Goal: Information Seeking & Learning: Learn about a topic

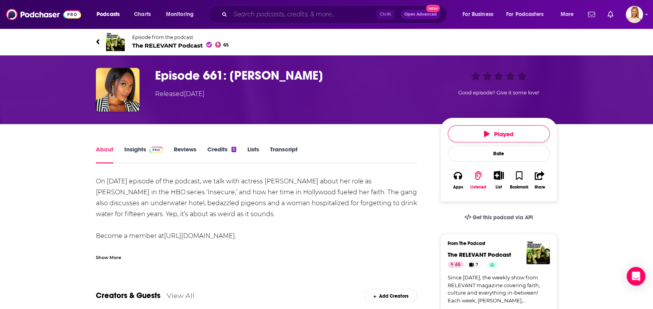
click at [272, 16] on input "Search podcasts, credits, & more..." at bounding box center [303, 14] width 146 height 12
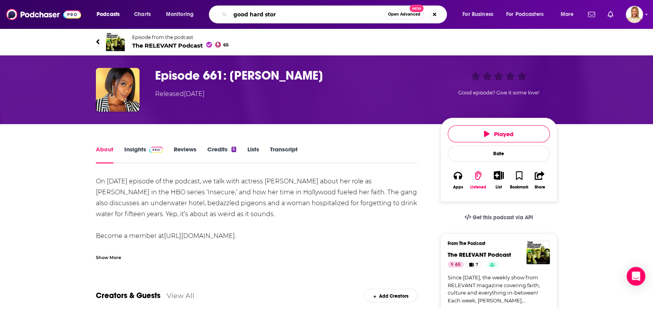
type input "good hard story"
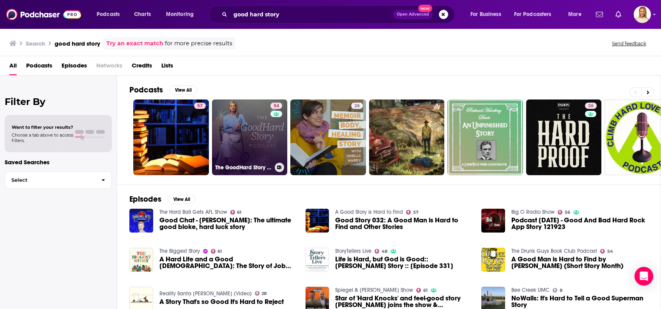
click at [248, 135] on link "54 The GoodHard Story Podcast" at bounding box center [250, 137] width 76 height 76
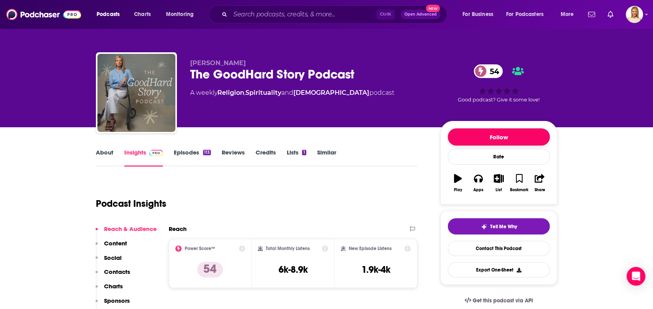
click at [478, 133] on button "Follow" at bounding box center [499, 136] width 102 height 17
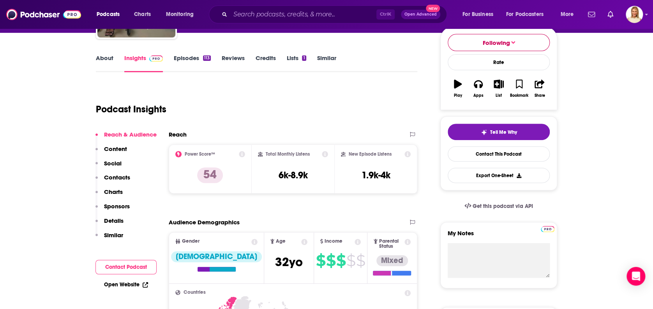
scroll to position [104, 0]
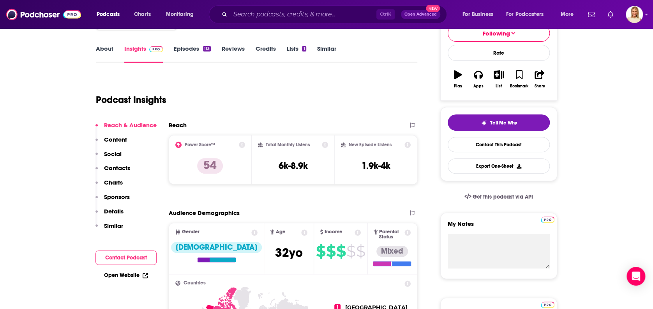
click at [104, 46] on link "About" at bounding box center [105, 54] width 18 height 18
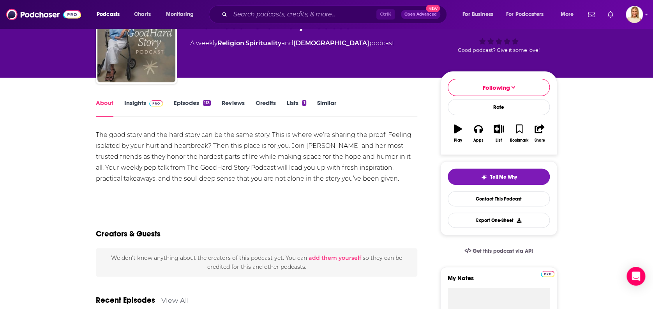
scroll to position [52, 0]
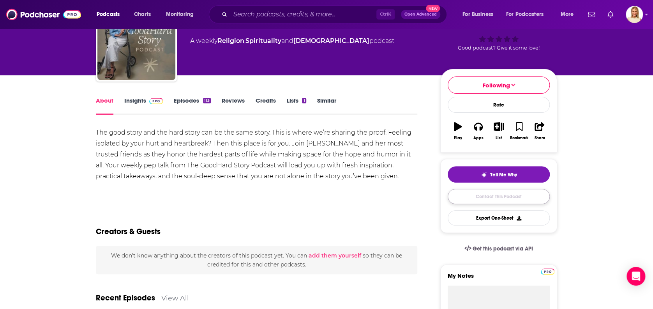
click at [499, 194] on link "Contact This Podcast" at bounding box center [499, 196] width 102 height 15
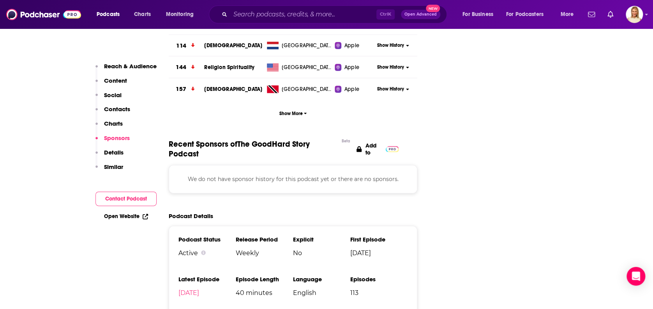
scroll to position [1038, 0]
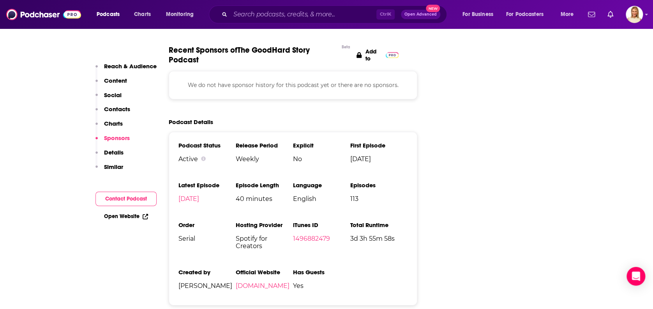
click at [117, 106] on p "Contacts" at bounding box center [117, 108] width 26 height 7
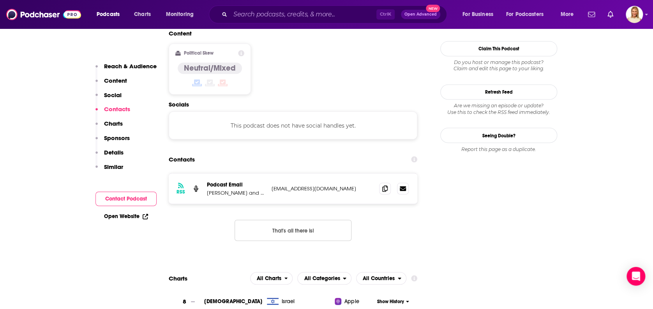
scroll to position [617, 0]
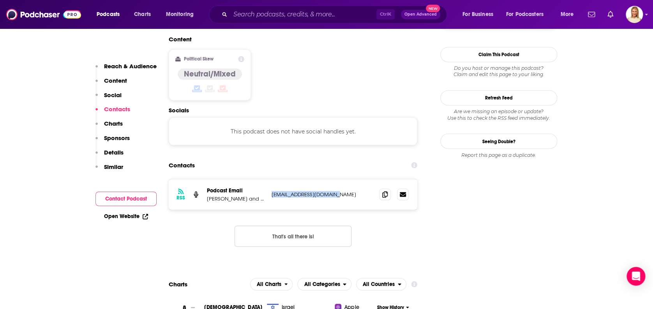
drag, startPoint x: 341, startPoint y: 145, endPoint x: 269, endPoint y: 141, distance: 72.2
click at [269, 179] on div "RSS Podcast Email [PERSON_NAME] and [PERSON_NAME] [EMAIL_ADDRESS][DOMAIN_NAME] …" at bounding box center [293, 194] width 249 height 30
copy p "[EMAIL_ADDRESS][DOMAIN_NAME]"
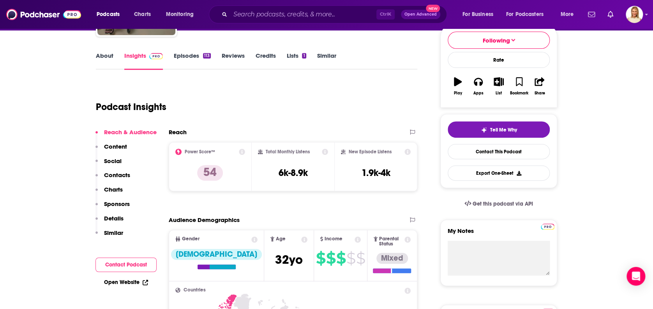
scroll to position [0, 0]
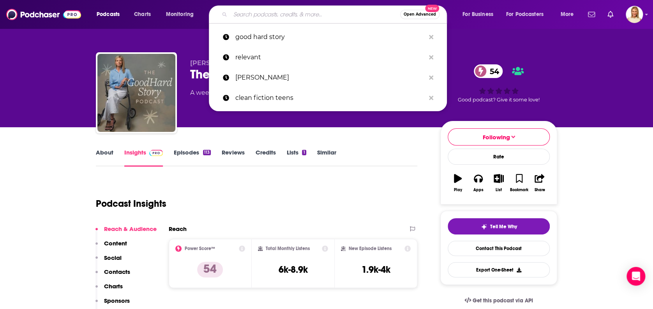
click at [310, 13] on input "Search podcasts, credits, & more..." at bounding box center [315, 14] width 170 height 12
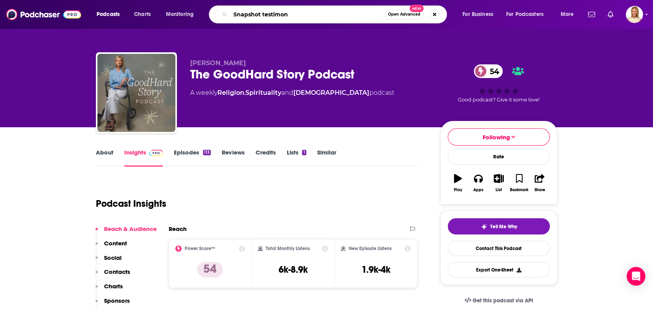
type input "Snapshot testimony"
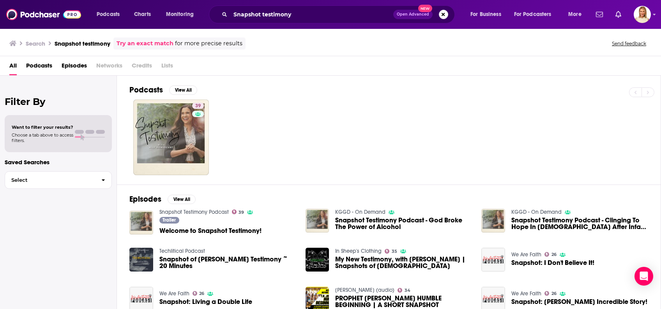
click at [46, 65] on span "Podcasts" at bounding box center [39, 67] width 26 height 16
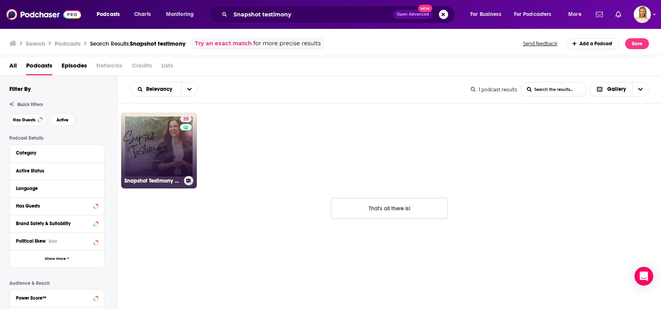
click at [169, 150] on link "39 Snapshot Testimony Podcast" at bounding box center [159, 151] width 76 height 76
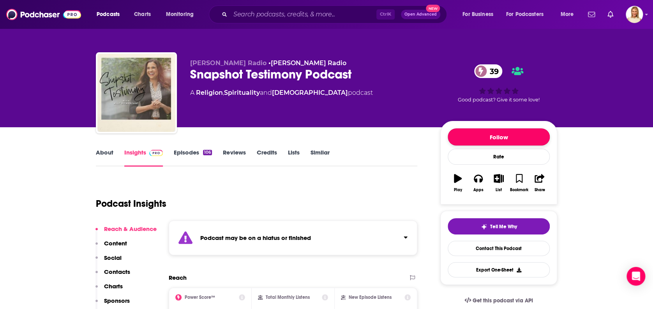
click at [474, 136] on button "Follow" at bounding box center [499, 136] width 102 height 17
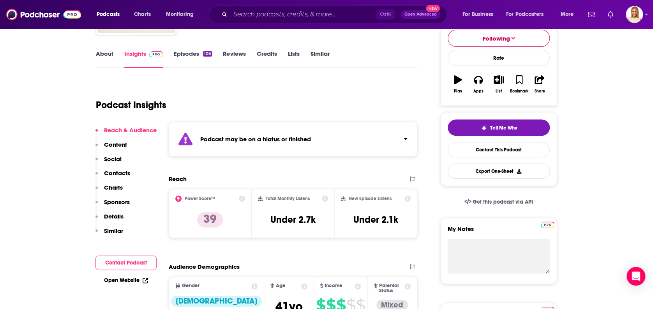
scroll to position [104, 0]
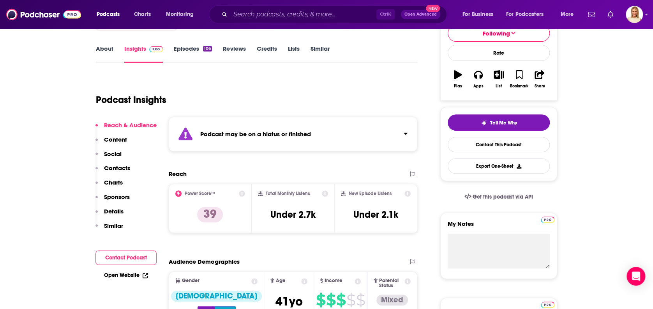
click at [192, 50] on link "Episodes 106" at bounding box center [193, 54] width 38 height 18
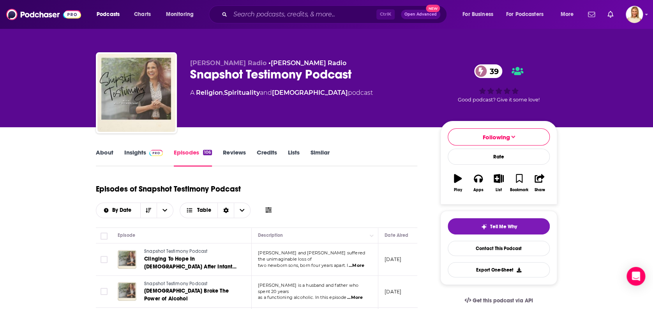
click at [99, 151] on link "About" at bounding box center [105, 158] width 18 height 18
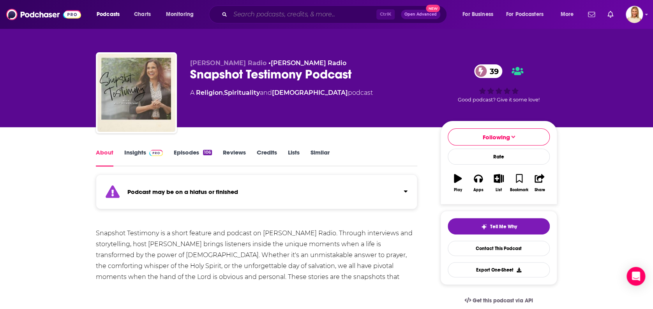
click at [307, 17] on input "Search podcasts, credits, & more..." at bounding box center [303, 14] width 146 height 12
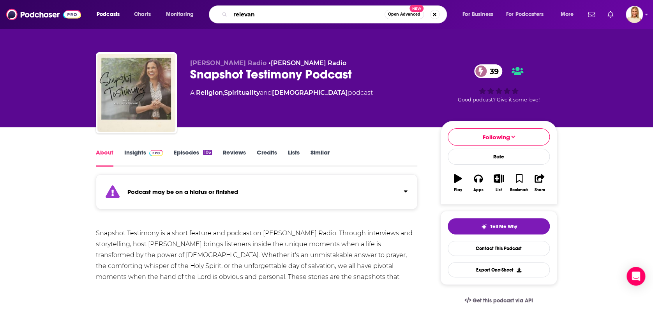
type input "relevant"
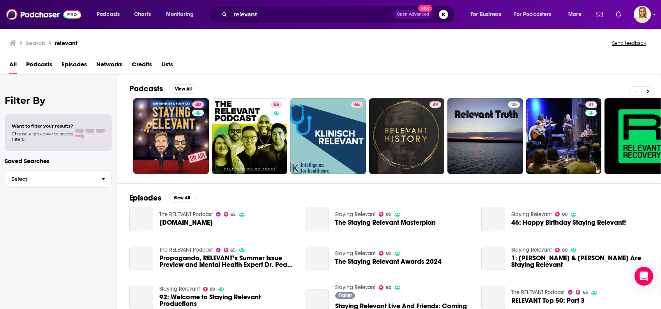
click at [44, 62] on span "Podcasts" at bounding box center [39, 66] width 26 height 16
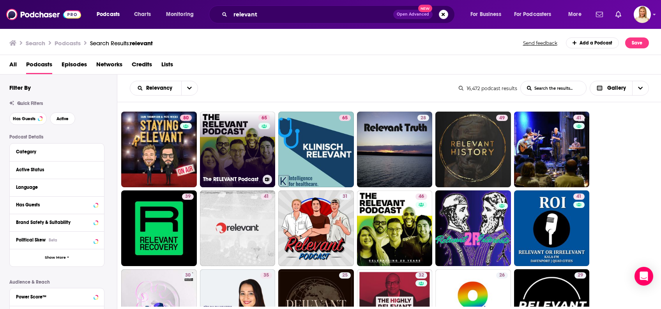
click at [234, 141] on link "65 The RELEVANT Podcast" at bounding box center [238, 149] width 76 height 76
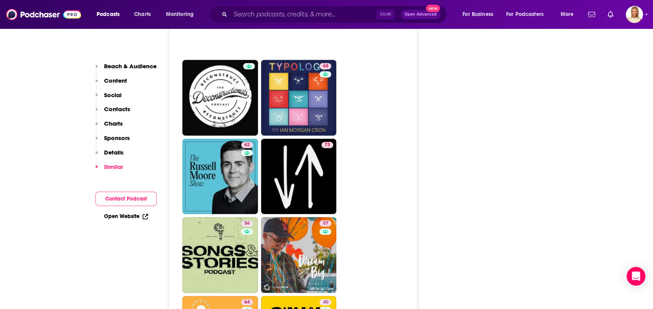
scroll to position [2339, 0]
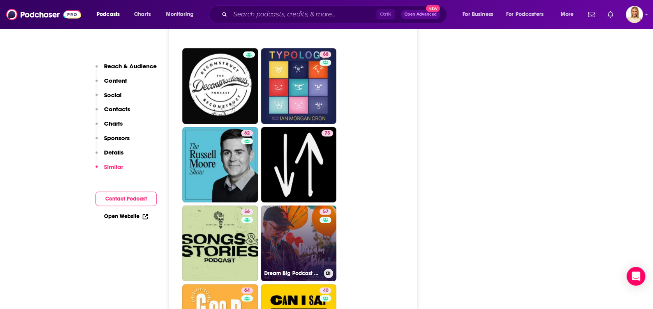
click at [304, 209] on link "57 Dream Big Podcast with [PERSON_NAME] and Friends" at bounding box center [299, 243] width 76 height 76
type input "[URL][DOMAIN_NAME][PERSON_NAME]"
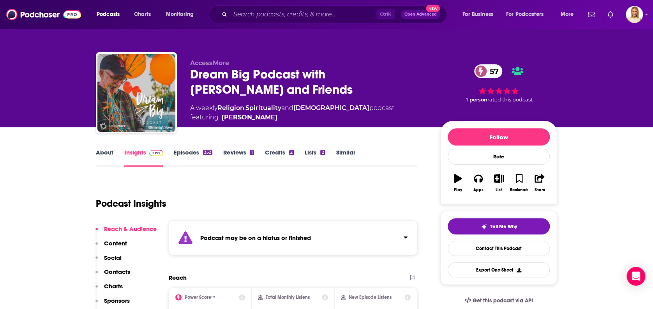
click at [101, 152] on link "About" at bounding box center [105, 158] width 18 height 18
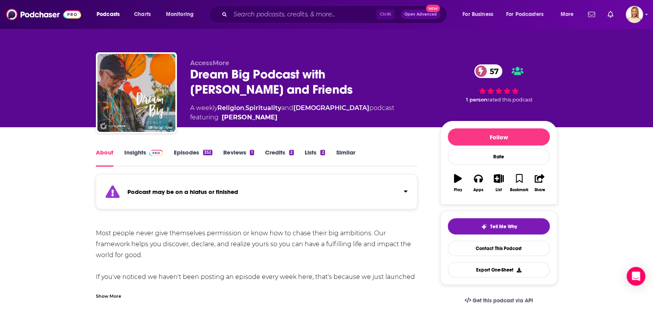
click at [196, 151] on link "Episodes 352" at bounding box center [193, 158] width 39 height 18
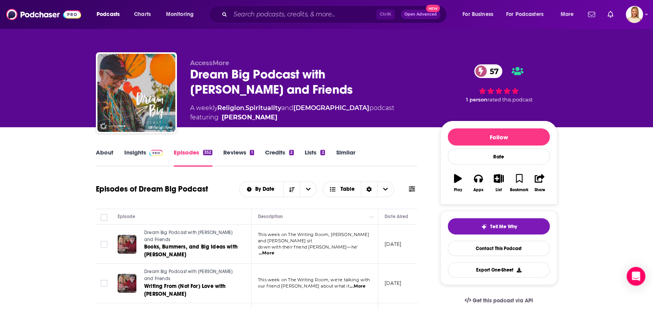
click at [104, 150] on link "About" at bounding box center [105, 158] width 18 height 18
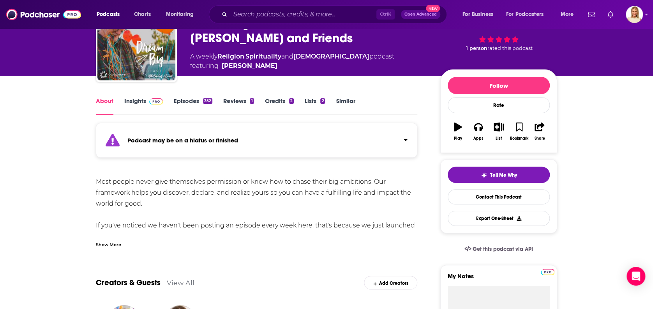
scroll to position [52, 0]
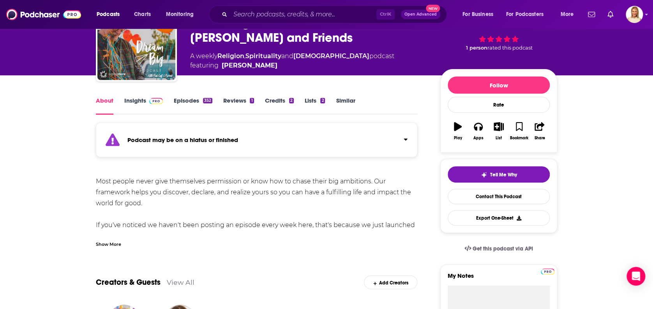
click at [115, 243] on div "Show More" at bounding box center [108, 243] width 25 height 7
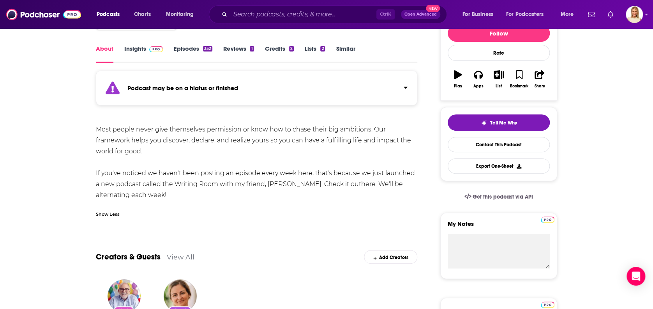
scroll to position [0, 0]
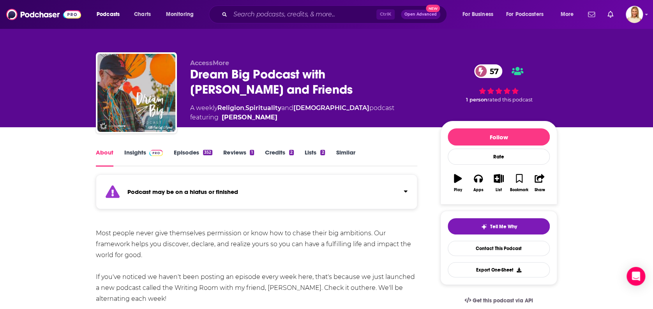
click at [142, 151] on link "Insights" at bounding box center [143, 158] width 39 height 18
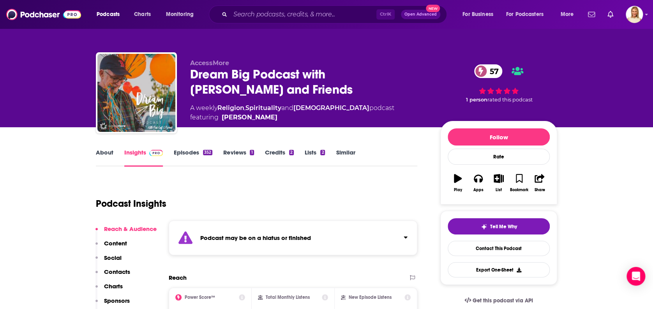
click at [96, 149] on link "About" at bounding box center [105, 158] width 18 height 18
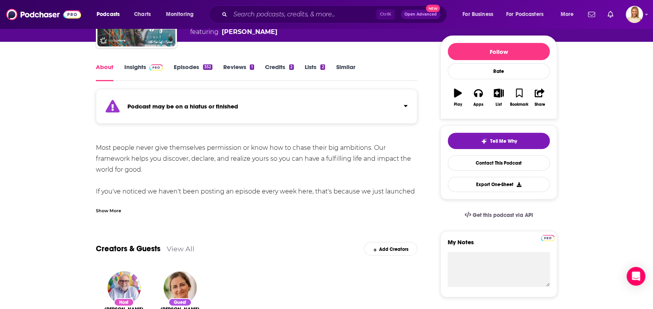
scroll to position [104, 0]
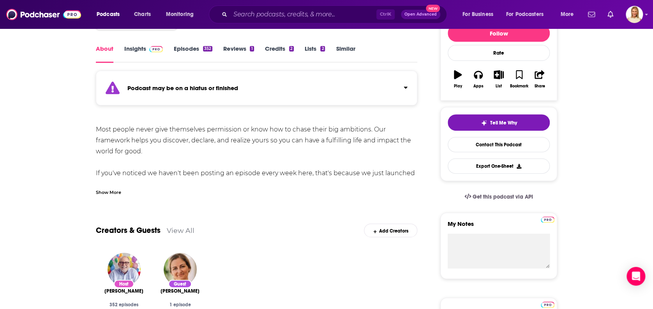
click at [115, 190] on div "Show More" at bounding box center [108, 191] width 25 height 7
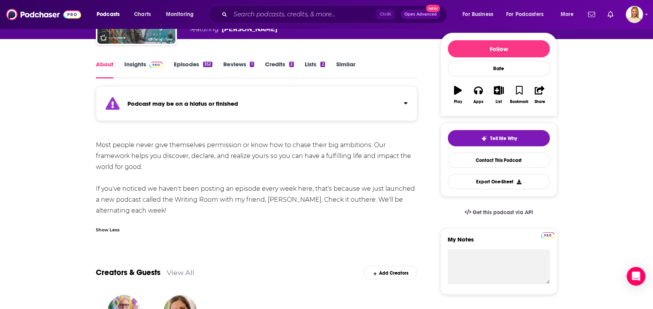
scroll to position [52, 0]
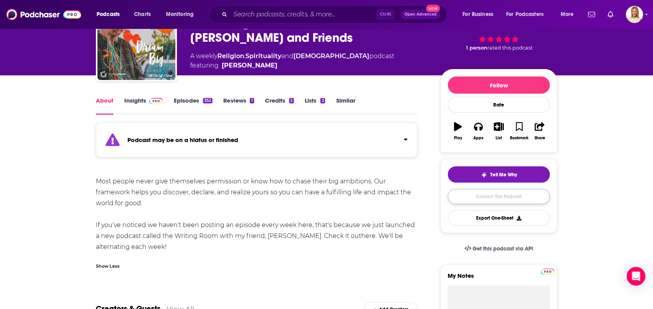
click at [493, 194] on link "Contact This Podcast" at bounding box center [499, 196] width 102 height 15
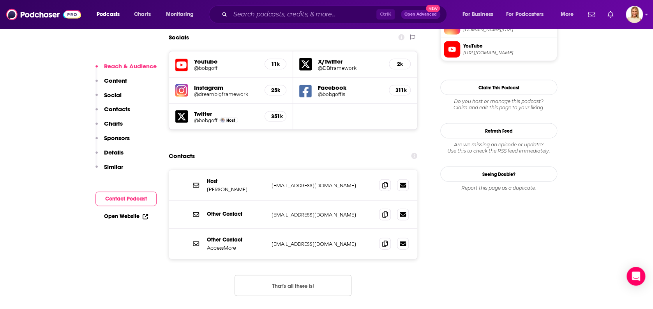
scroll to position [738, 0]
drag, startPoint x: 319, startPoint y: 140, endPoint x: 269, endPoint y: 141, distance: 50.3
click at [269, 170] on div "Host [PERSON_NAME] [EMAIL_ADDRESS][DOMAIN_NAME] [EMAIL_ADDRESS][DOMAIN_NAME]" at bounding box center [293, 185] width 249 height 31
copy p "[EMAIL_ADDRESS][DOMAIN_NAME]"
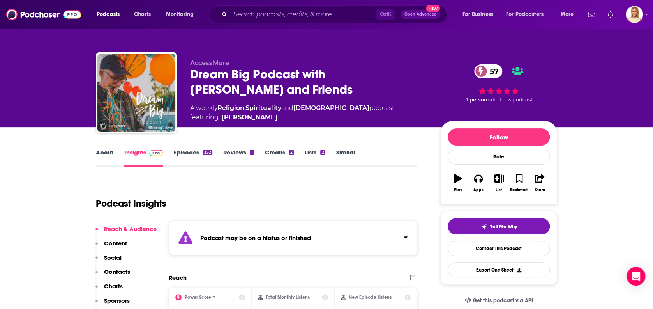
scroll to position [52, 0]
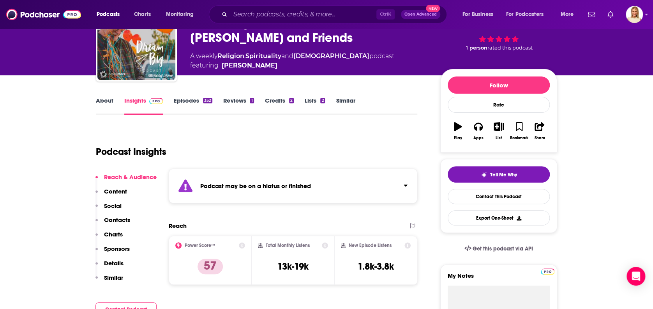
click at [108, 100] on link "About" at bounding box center [105, 106] width 18 height 18
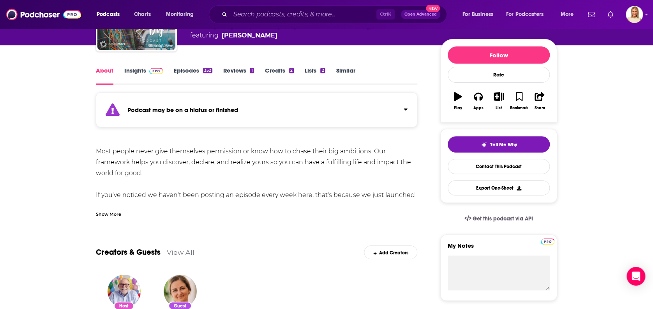
scroll to position [104, 0]
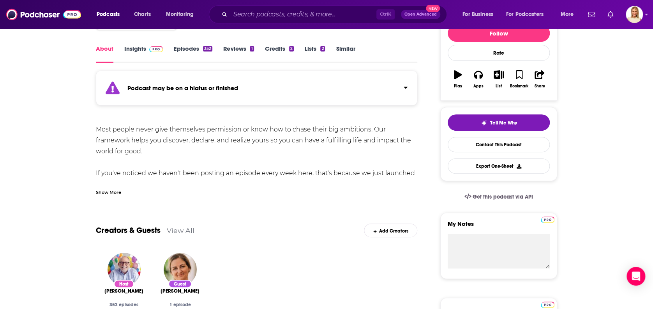
click at [118, 192] on div "Show More" at bounding box center [108, 191] width 25 height 7
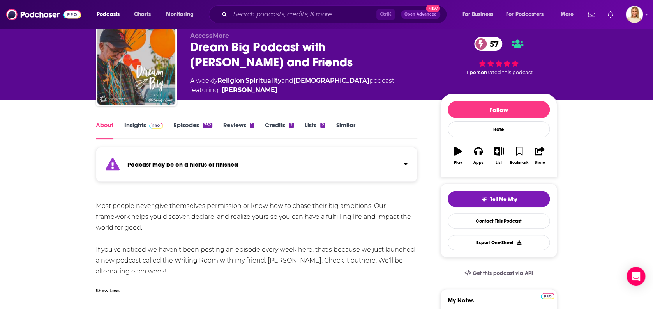
scroll to position [20, 0]
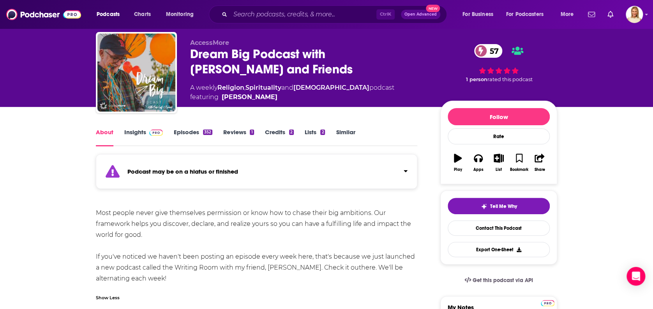
click at [190, 133] on link "Episodes 352" at bounding box center [193, 137] width 39 height 18
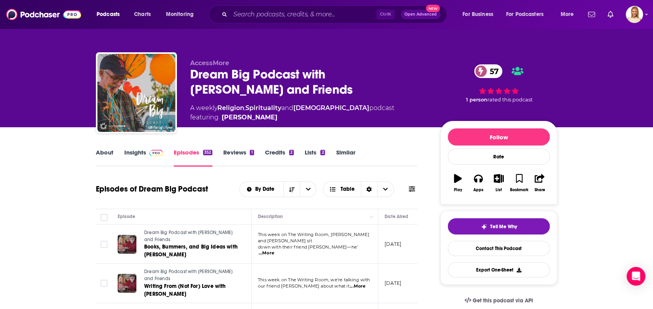
click at [359, 243] on p "This week on The Writing Room, [PERSON_NAME] and [PERSON_NAME] sit" at bounding box center [314, 238] width 113 height 12
click at [274, 250] on span "...More" at bounding box center [267, 253] width 16 height 6
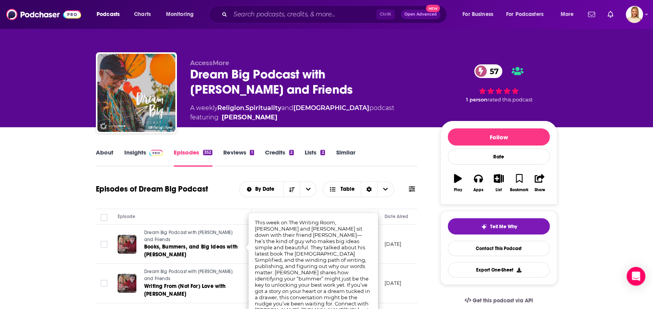
click at [393, 157] on div "About Insights Episodes 352 Reviews 1 Credits 2 Lists 2 Similar" at bounding box center [257, 156] width 322 height 19
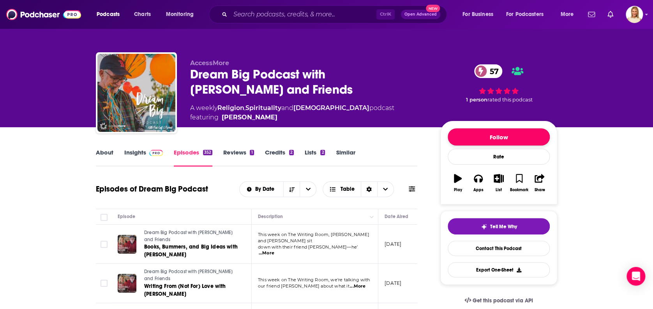
click at [485, 137] on button "Follow" at bounding box center [499, 136] width 102 height 17
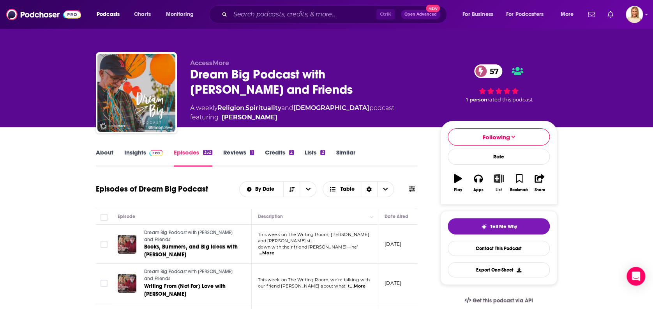
click at [499, 180] on icon "button" at bounding box center [499, 178] width 10 height 9
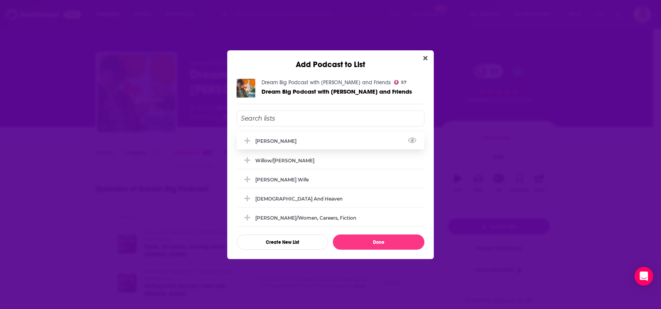
click at [272, 140] on div "[PERSON_NAME]" at bounding box center [278, 141] width 46 height 6
click at [393, 239] on button "Done" at bounding box center [379, 241] width 92 height 15
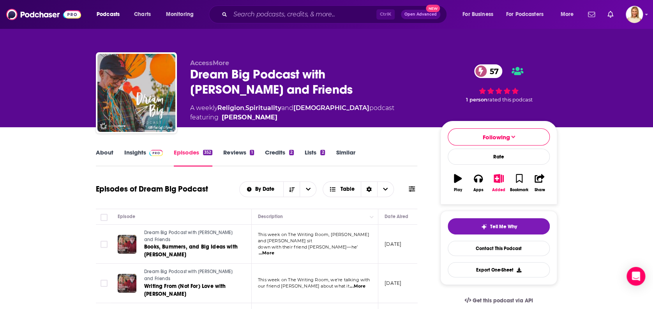
click at [110, 150] on link "About" at bounding box center [105, 158] width 18 height 18
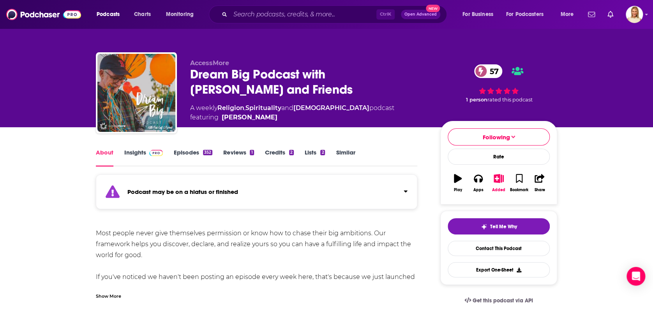
click at [111, 295] on div "Show More" at bounding box center [108, 295] width 25 height 7
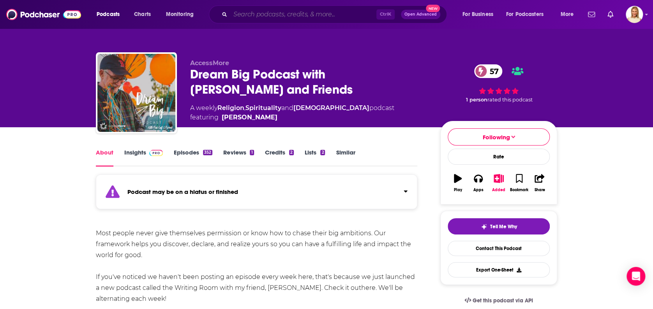
click at [299, 19] on input "Search podcasts, credits, & more..." at bounding box center [303, 14] width 146 height 12
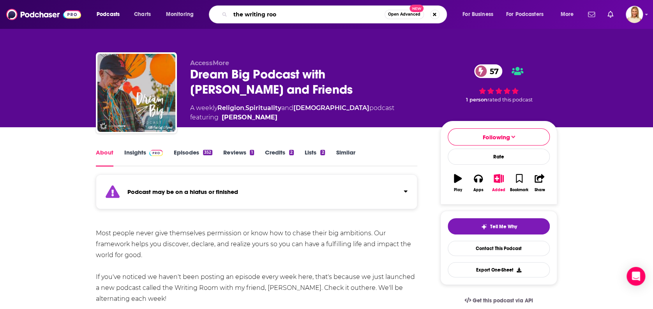
type input "the writing room"
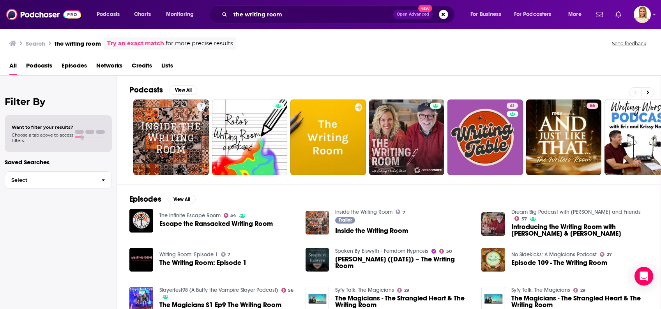
click at [44, 64] on span "Podcasts" at bounding box center [39, 67] width 26 height 16
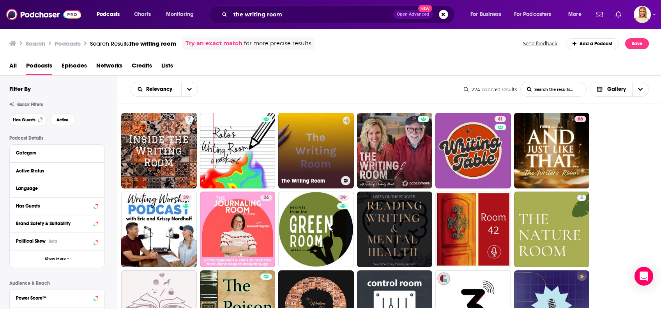
click at [314, 139] on link "The Writing Room" at bounding box center [316, 151] width 76 height 76
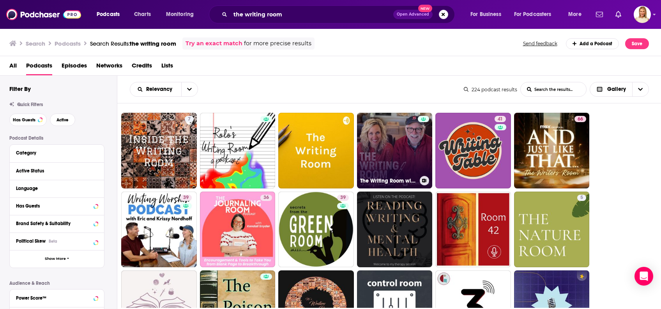
click at [414, 152] on link "The Writing Room with [PERSON_NAME] and [PERSON_NAME]" at bounding box center [395, 151] width 76 height 76
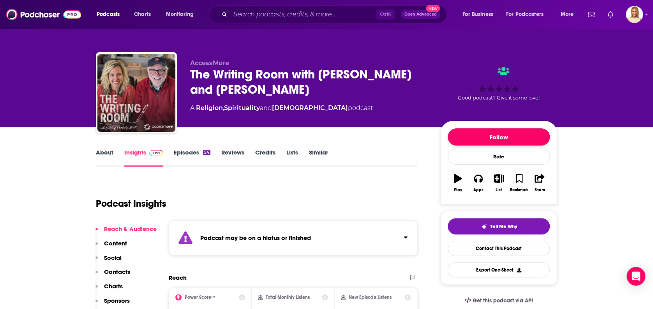
click at [522, 136] on button "Follow" at bounding box center [499, 136] width 102 height 17
click at [103, 152] on link "About" at bounding box center [105, 158] width 18 height 18
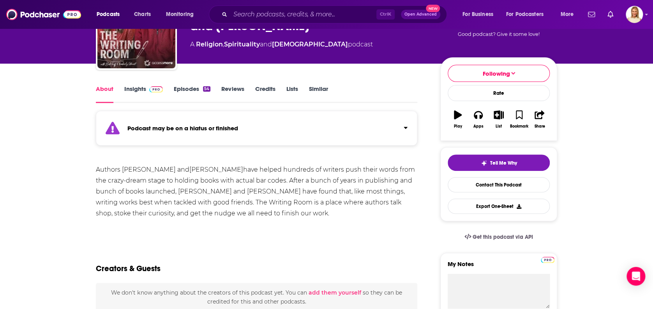
scroll to position [52, 0]
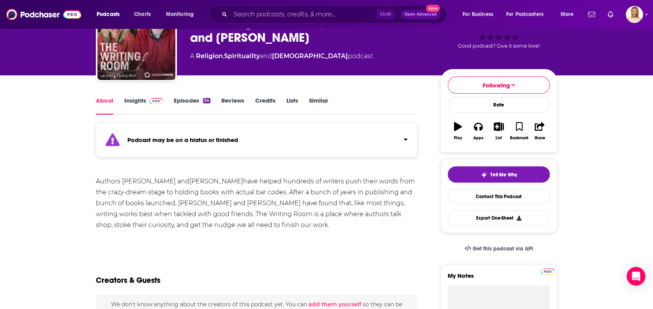
click at [185, 98] on link "Episodes 54" at bounding box center [192, 106] width 37 height 18
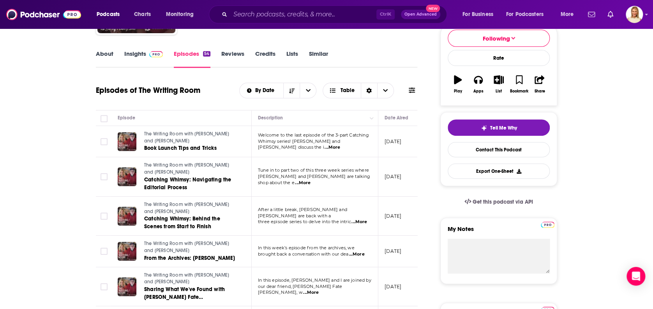
scroll to position [104, 0]
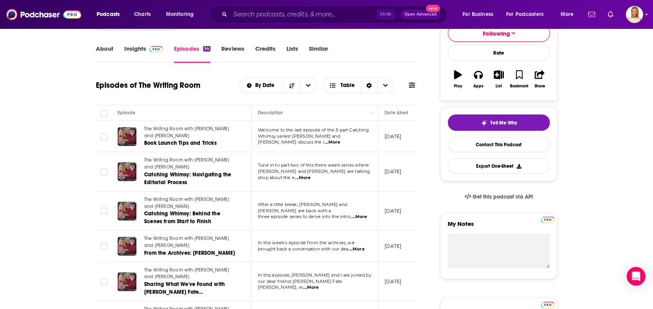
click at [363, 246] on span "...More" at bounding box center [357, 249] width 16 height 6
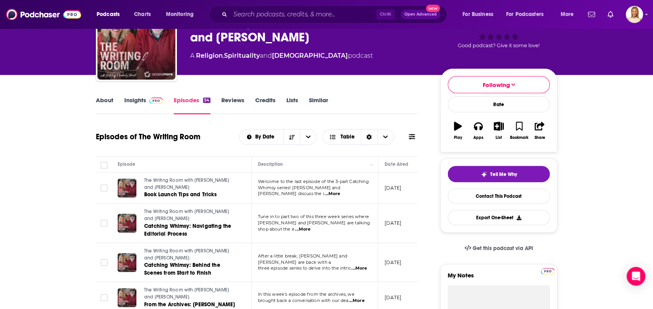
scroll to position [52, 0]
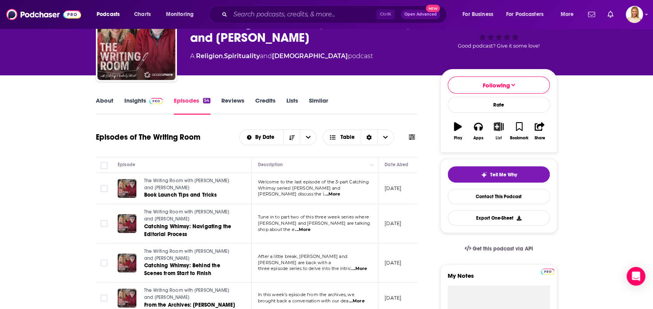
click at [499, 129] on icon "button" at bounding box center [499, 126] width 10 height 9
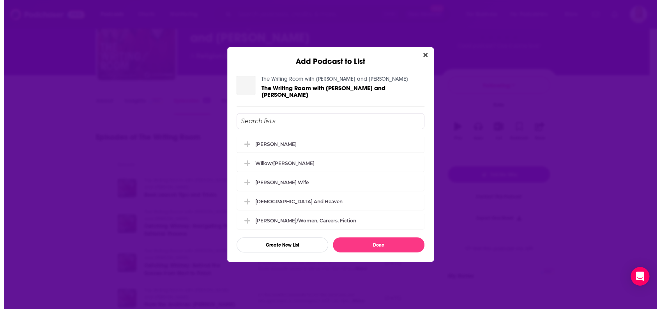
scroll to position [0, 0]
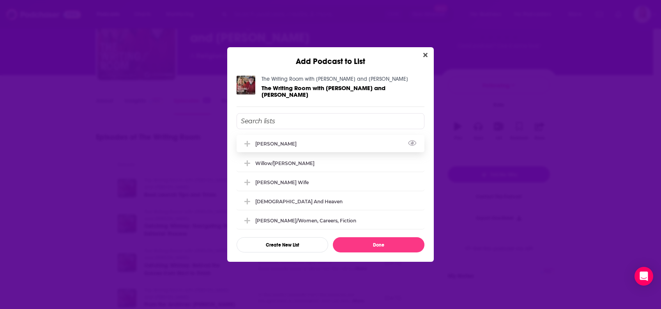
click at [281, 141] on div "[PERSON_NAME]" at bounding box center [278, 144] width 46 height 6
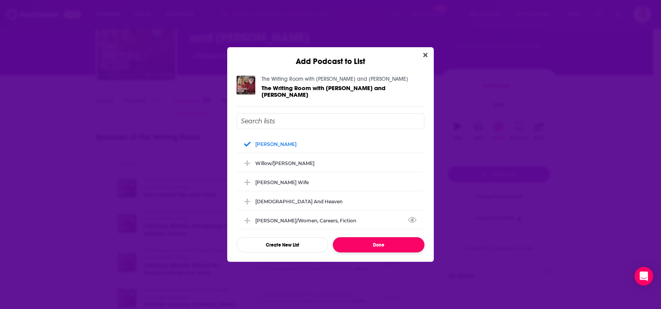
click at [365, 240] on button "Done" at bounding box center [379, 244] width 92 height 15
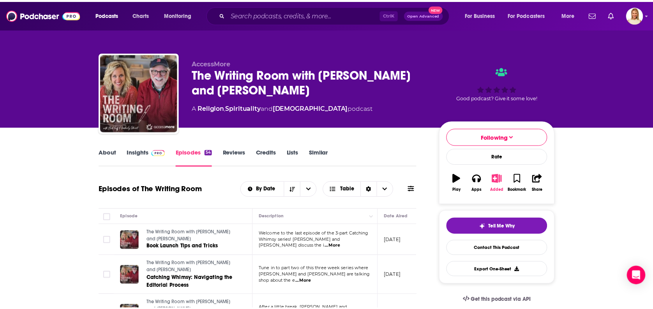
scroll to position [52, 0]
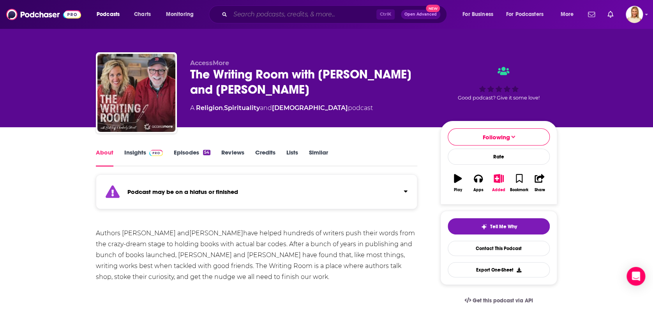
click at [287, 11] on input "Search podcasts, credits, & more..." at bounding box center [303, 14] width 146 height 12
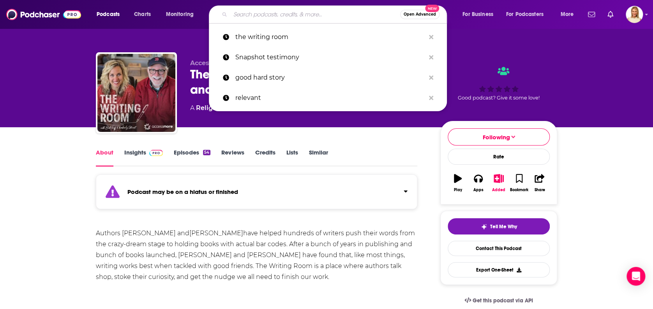
click at [494, 34] on div "AccessMore The Writing Room with [PERSON_NAME] and [PERSON_NAME] A Religion , S…" at bounding box center [326, 63] width 499 height 127
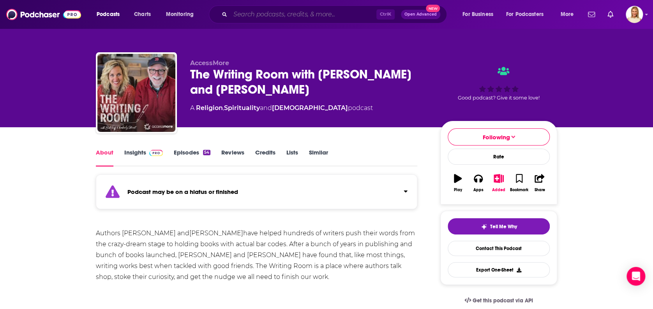
click at [317, 16] on input "Search podcasts, credits, & more..." at bounding box center [303, 14] width 146 height 12
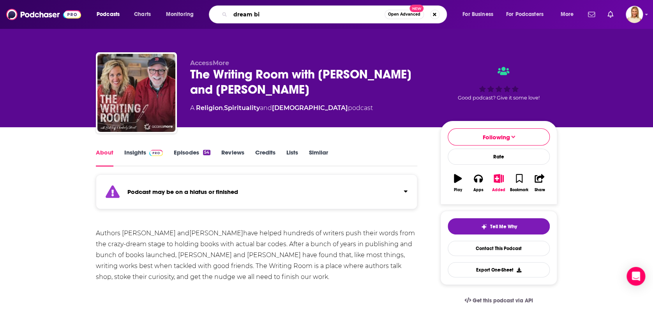
type input "dream big"
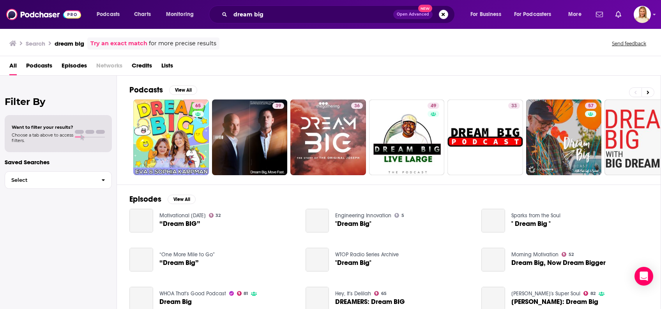
click at [43, 62] on span "Podcasts" at bounding box center [39, 67] width 26 height 16
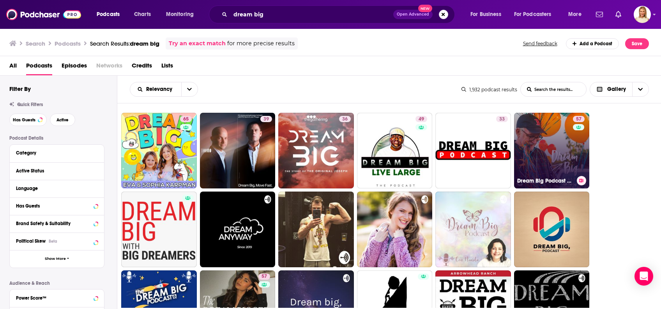
click at [550, 162] on link "57 Dream Big Podcast with [PERSON_NAME] and Friends" at bounding box center [552, 151] width 76 height 76
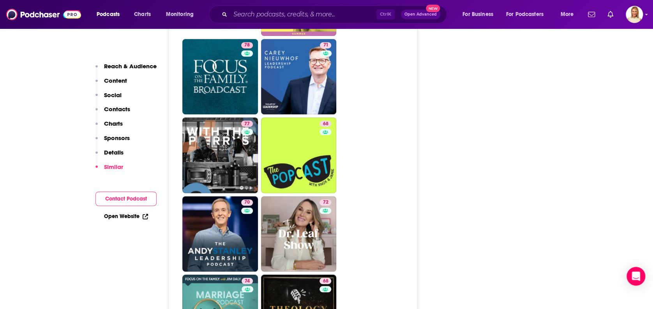
scroll to position [1663, 0]
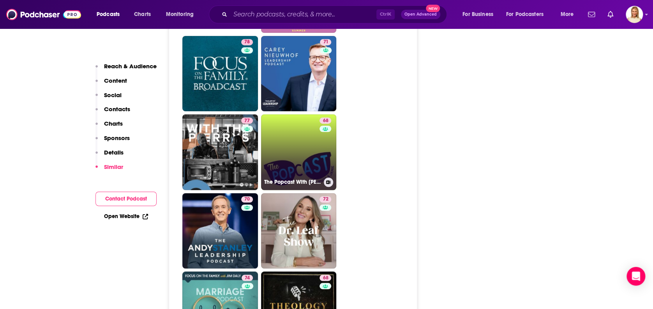
click at [300, 114] on link "68 The Popcast With [PERSON_NAME] and [PERSON_NAME]" at bounding box center [299, 152] width 76 height 76
type input "[URL][DOMAIN_NAME][PERSON_NAME][PERSON_NAME]"
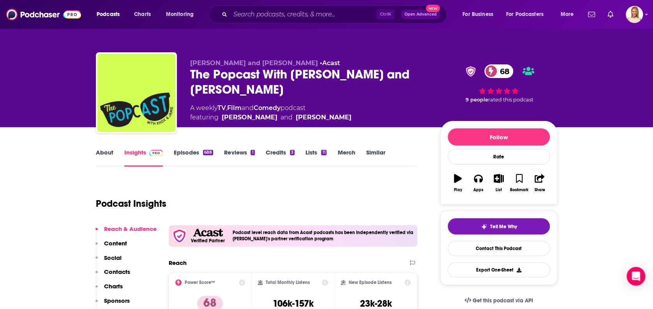
click at [101, 150] on link "About" at bounding box center [105, 158] width 18 height 18
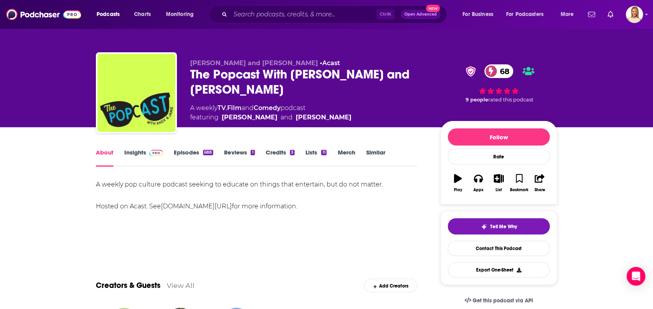
click at [136, 151] on link "Insights" at bounding box center [143, 158] width 39 height 18
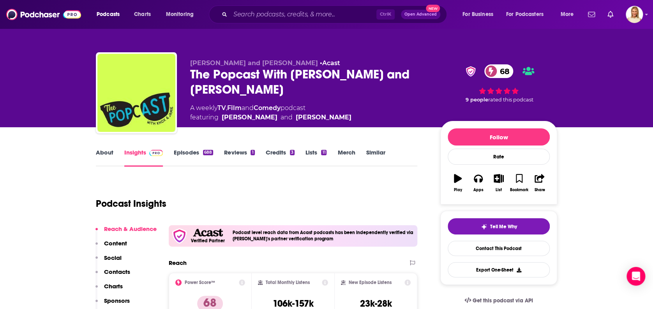
click at [186, 150] on link "Episodes 688" at bounding box center [193, 158] width 39 height 18
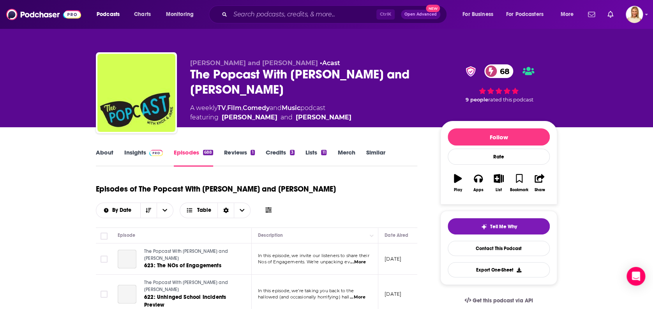
scroll to position [156, 0]
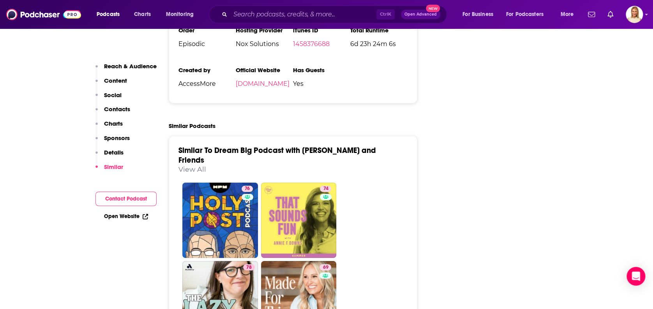
scroll to position [1507, 0]
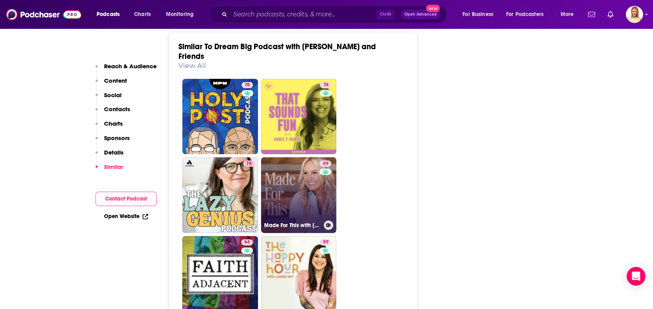
click at [296, 157] on link "69 Made For This with [PERSON_NAME]" at bounding box center [299, 195] width 76 height 76
type input "[URL][DOMAIN_NAME][PERSON_NAME]"
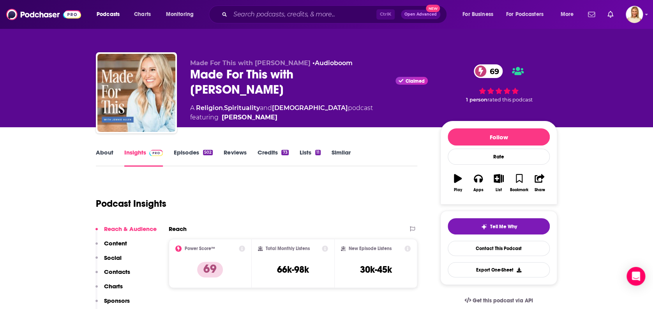
click at [103, 152] on link "About" at bounding box center [105, 158] width 18 height 18
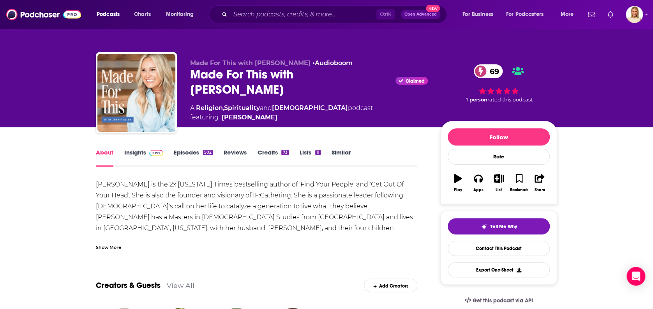
click at [188, 150] on link "Episodes 502" at bounding box center [193, 158] width 39 height 18
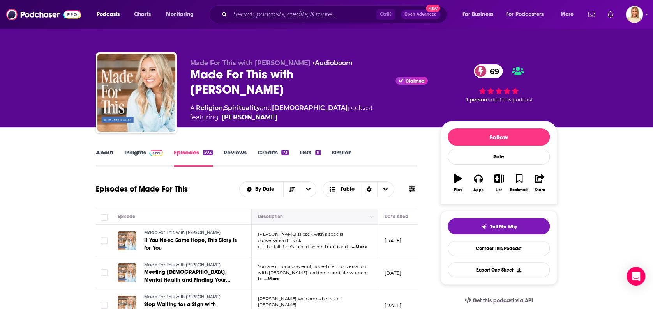
scroll to position [52, 0]
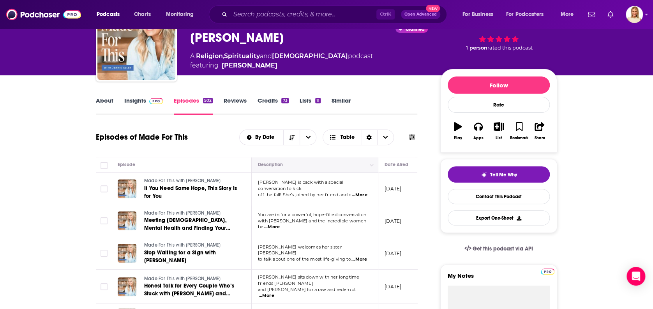
click at [362, 192] on span "...More" at bounding box center [360, 195] width 16 height 6
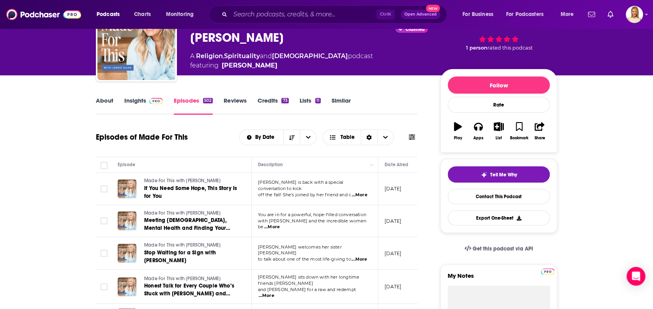
click at [137, 100] on link "Insights" at bounding box center [143, 106] width 39 height 18
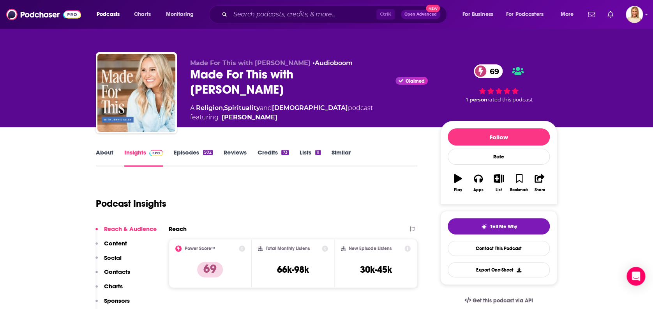
click at [102, 149] on link "About" at bounding box center [105, 158] width 18 height 18
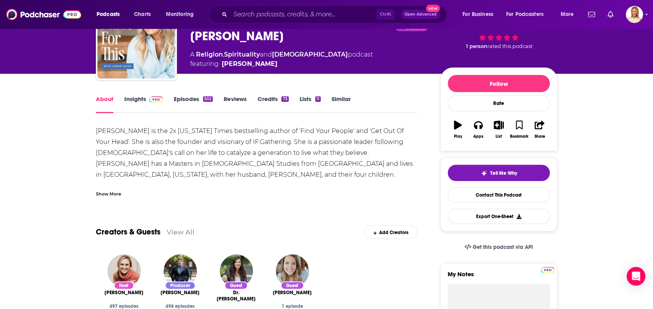
scroll to position [52, 0]
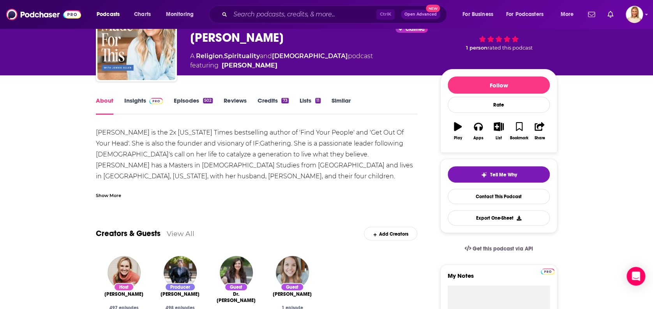
click at [137, 98] on link "Insights" at bounding box center [143, 106] width 39 height 18
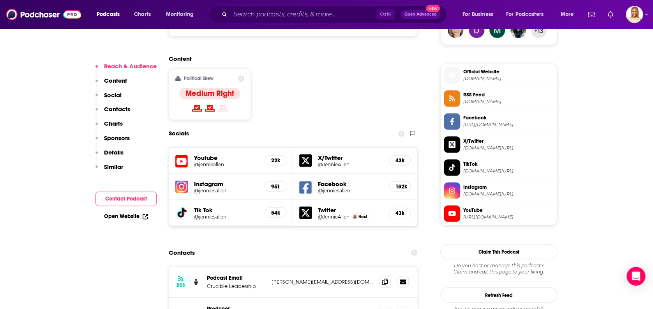
scroll to position [624, 0]
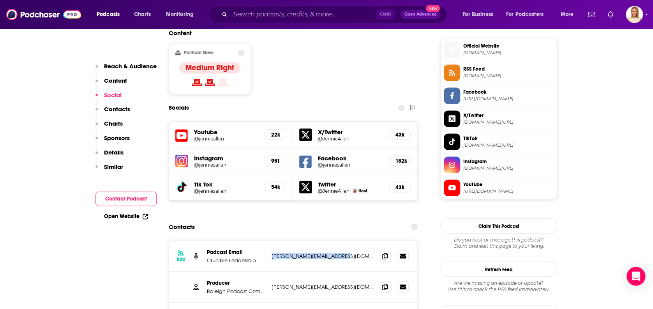
drag, startPoint x: 345, startPoint y: 205, endPoint x: 271, endPoint y: 206, distance: 73.7
click at [272, 252] on p "[PERSON_NAME][EMAIL_ADDRESS][DOMAIN_NAME]" at bounding box center [322, 255] width 101 height 7
drag, startPoint x: 271, startPoint y: 206, endPoint x: 295, endPoint y: 226, distance: 30.7
click at [294, 271] on div "Producer Raleigh Podcast Company [PERSON_NAME][EMAIL_ADDRESS][DOMAIN_NAME] [PER…" at bounding box center [293, 286] width 249 height 31
drag, startPoint x: 346, startPoint y: 234, endPoint x: 271, endPoint y: 234, distance: 75.6
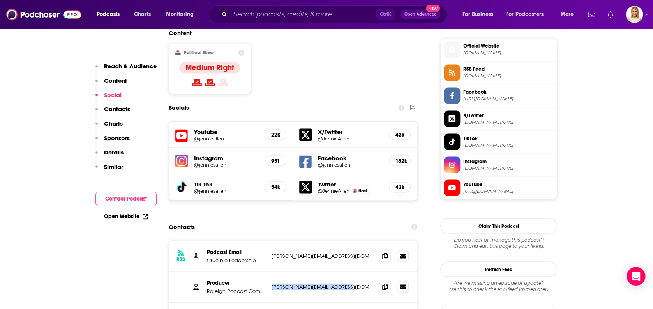
click at [271, 271] on div "Producer Raleigh Podcast Company [PERSON_NAME][EMAIL_ADDRESS][DOMAIN_NAME] [PER…" at bounding box center [293, 286] width 249 height 31
copy p "[PERSON_NAME][EMAIL_ADDRESS][DOMAIN_NAME]"
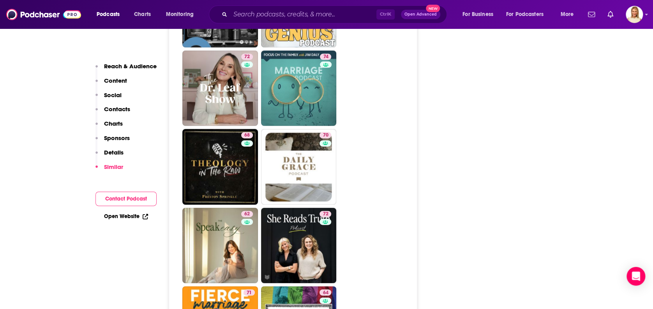
scroll to position [2287, 0]
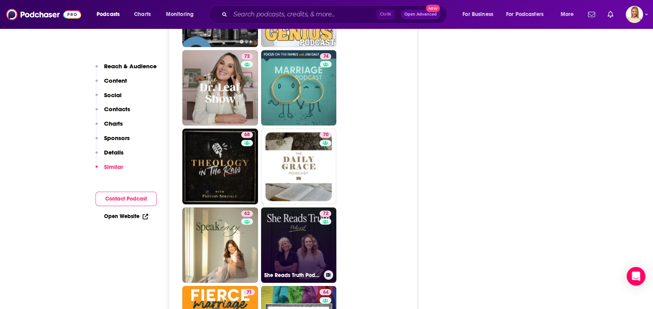
click at [314, 207] on link "72 She Reads Truth Podcast" at bounding box center [299, 245] width 76 height 76
type input "[URL][DOMAIN_NAME]"
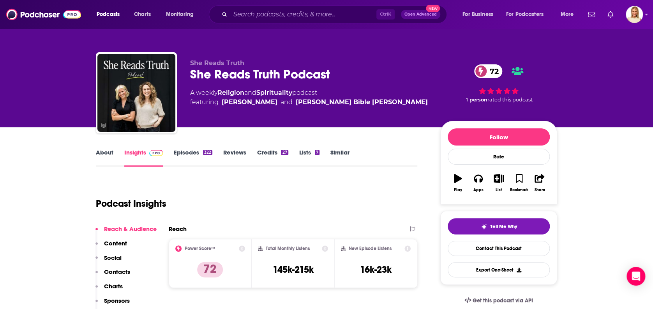
click at [106, 153] on link "About" at bounding box center [105, 158] width 18 height 18
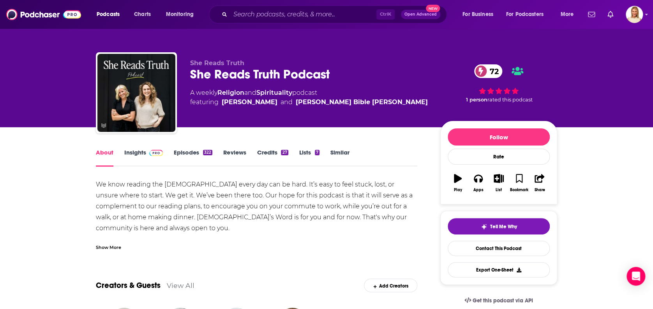
click at [143, 152] on link "Insights" at bounding box center [143, 158] width 39 height 18
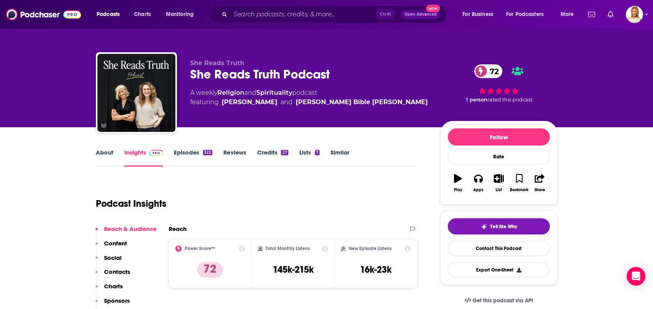
click at [193, 150] on link "Episodes 322" at bounding box center [193, 158] width 39 height 18
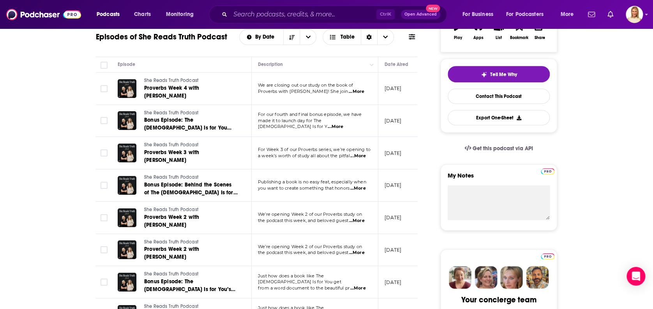
scroll to position [156, 0]
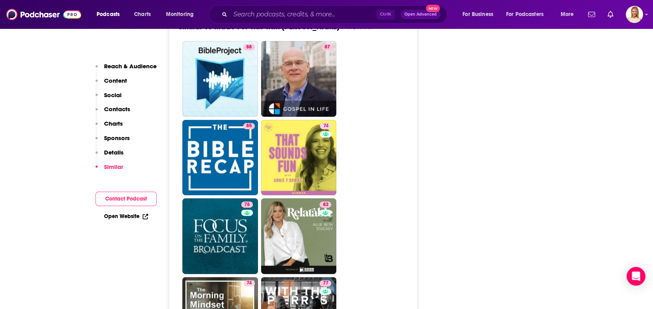
scroll to position [1819, 0]
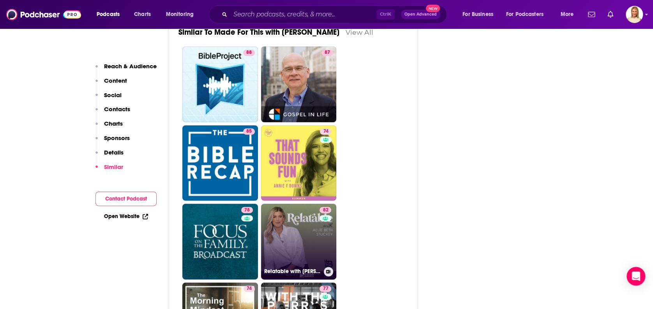
click at [312, 203] on link "82 Relatable with [PERSON_NAME] [PERSON_NAME]" at bounding box center [299, 241] width 76 height 76
type input "[URL][DOMAIN_NAME][PERSON_NAME]"
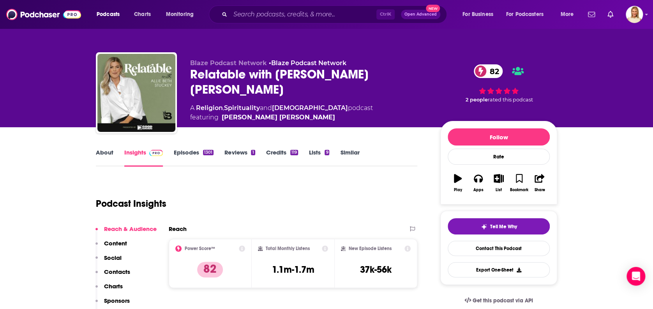
click at [103, 151] on link "About" at bounding box center [105, 158] width 18 height 18
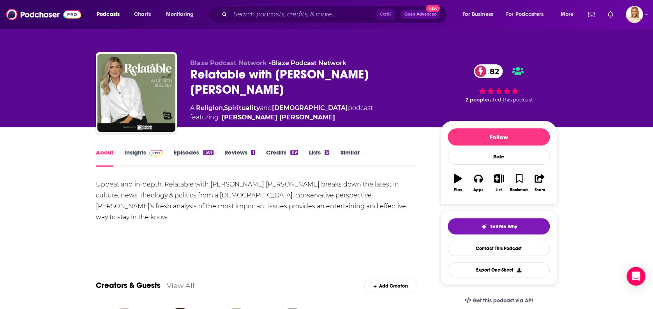
click at [181, 151] on link "Episodes 1301" at bounding box center [194, 158] width 40 height 18
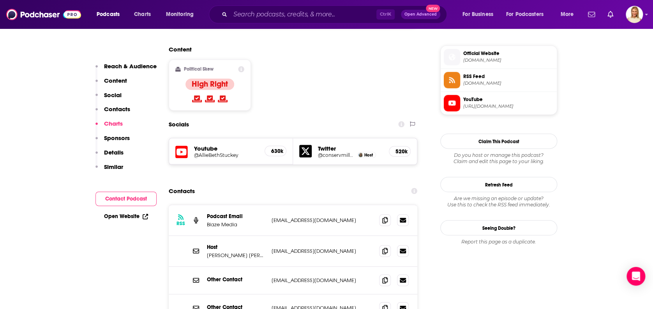
scroll to position [468, 0]
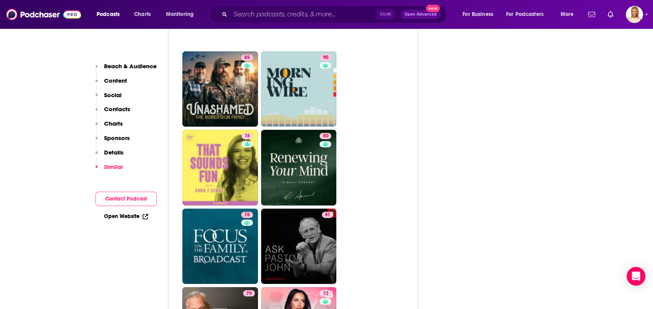
scroll to position [2287, 0]
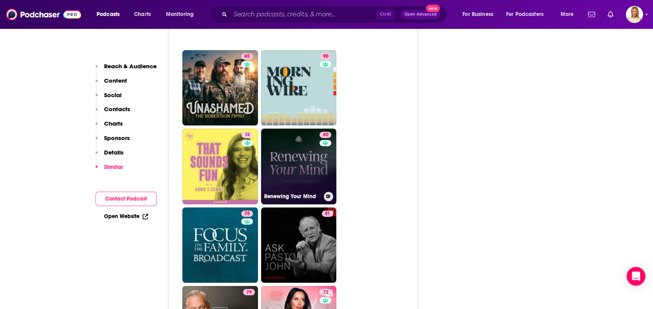
click at [305, 129] on link "80 Renewing Your Mind" at bounding box center [299, 167] width 76 height 76
type input "[URL][DOMAIN_NAME]"
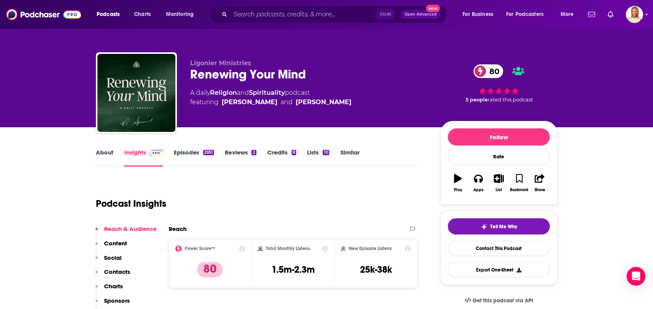
click at [108, 150] on link "About" at bounding box center [105, 158] width 18 height 18
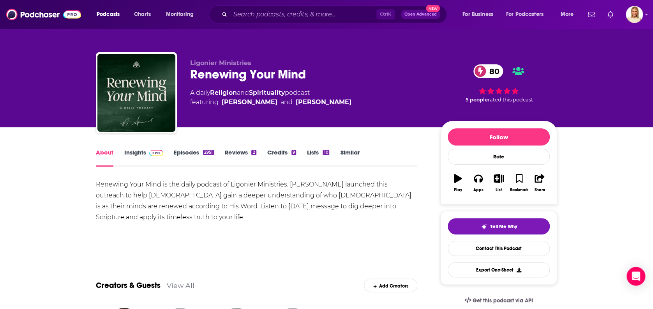
click at [190, 150] on link "Episodes 2951" at bounding box center [194, 158] width 40 height 18
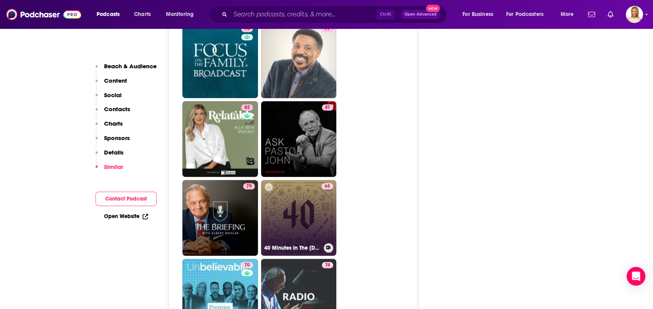
scroll to position [2079, 0]
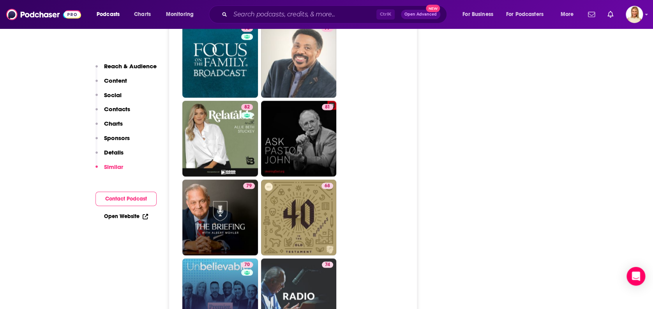
click at [233, 258] on link "70 Unbelievable?" at bounding box center [220, 296] width 76 height 76
type input "[URL][DOMAIN_NAME]"
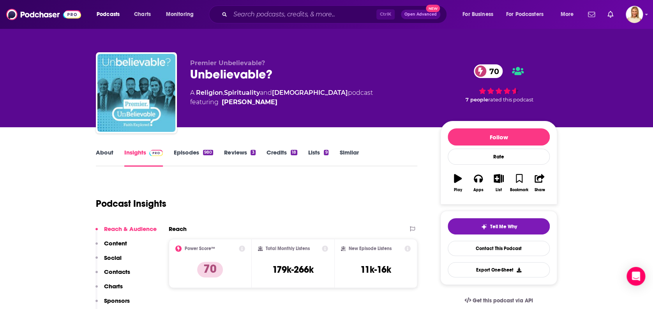
click at [101, 154] on link "About" at bounding box center [105, 158] width 18 height 18
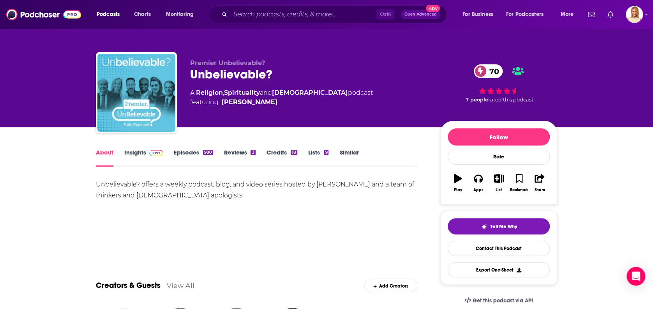
click at [183, 149] on link "Episodes 980" at bounding box center [193, 158] width 39 height 18
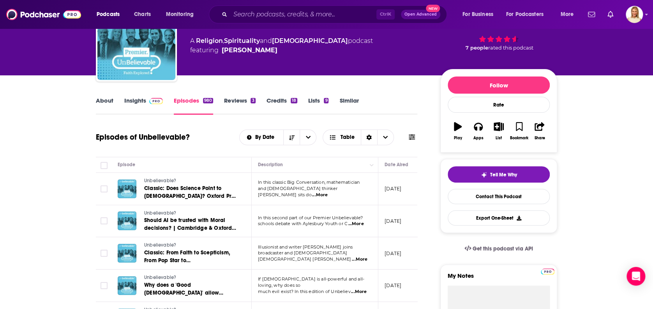
scroll to position [104, 0]
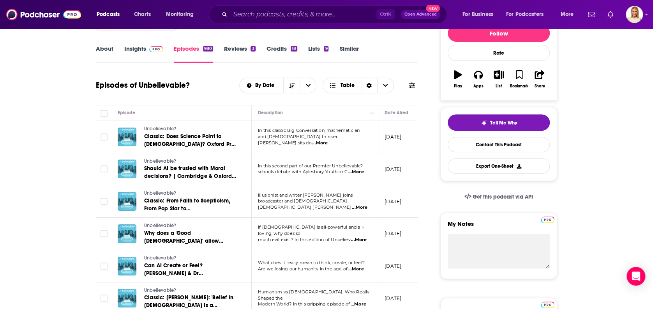
click at [359, 266] on span "...More" at bounding box center [356, 269] width 16 height 6
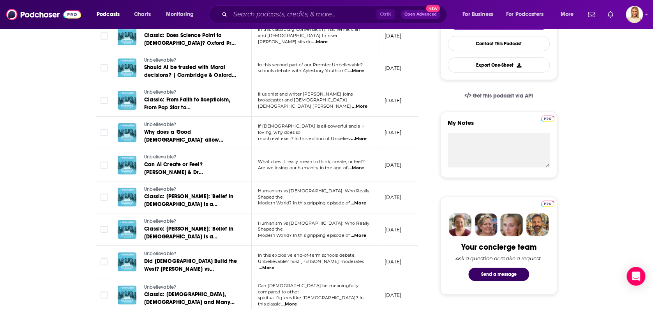
scroll to position [208, 0]
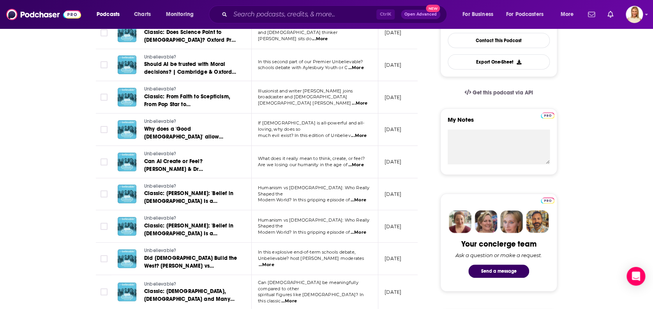
click at [274, 262] on span "...More" at bounding box center [267, 265] width 16 height 6
click at [140, 158] on div "Unbelievable? Can AI Create or Feel? [PERSON_NAME] & Dr [PERSON_NAME] debate Hu…" at bounding box center [178, 161] width 120 height 23
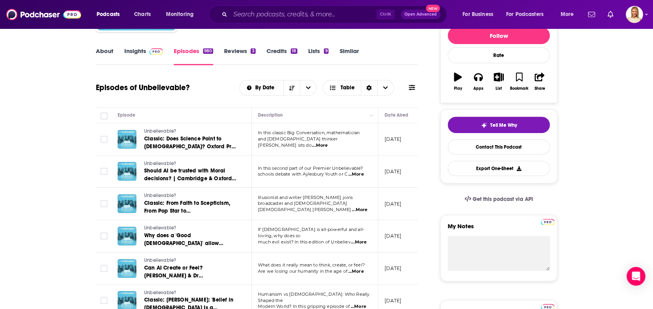
scroll to position [0, 0]
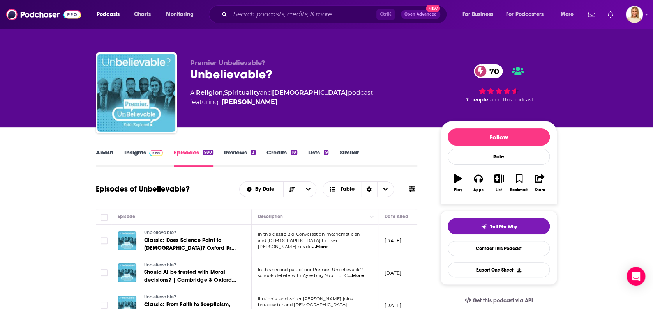
click at [101, 148] on div "About Insights Episodes 980 Reviews 3 Credits 18 Lists 9 Similar" at bounding box center [257, 156] width 322 height 19
click at [103, 150] on link "About" at bounding box center [105, 158] width 18 height 18
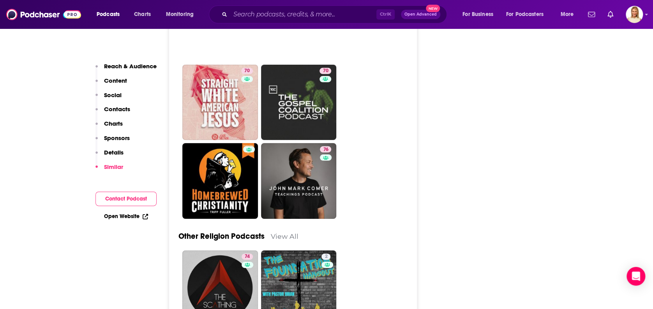
scroll to position [2599, 0]
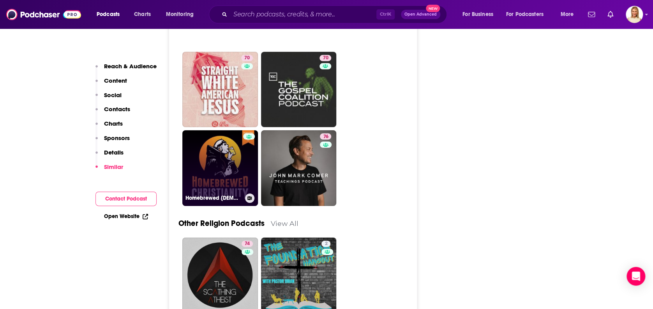
click at [232, 130] on link "Homebrewed [DEMOGRAPHIC_DATA]" at bounding box center [220, 168] width 76 height 76
type input "[URL][DOMAIN_NAME]"
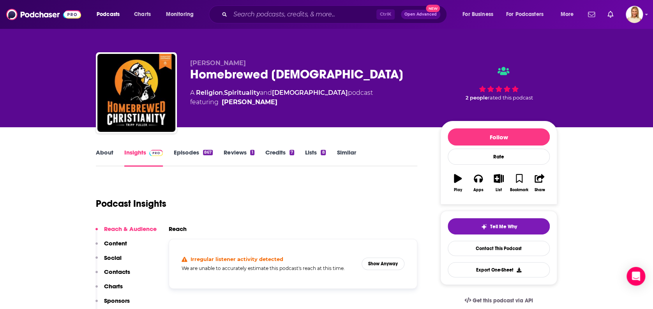
click at [101, 150] on link "About" at bounding box center [105, 158] width 18 height 18
type input "[URL][DOMAIN_NAME][PERSON_NAME]"
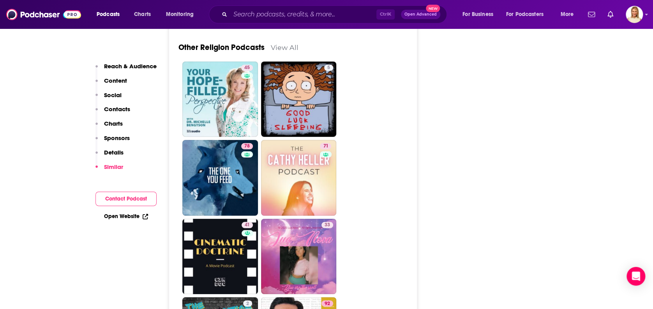
scroll to position [2599, 0]
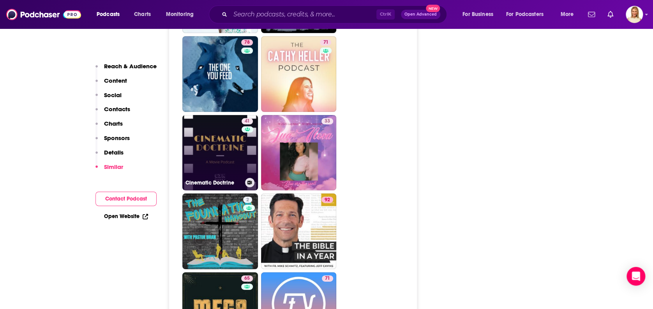
click at [222, 115] on link "41 Cinematic Doctrine" at bounding box center [220, 153] width 76 height 76
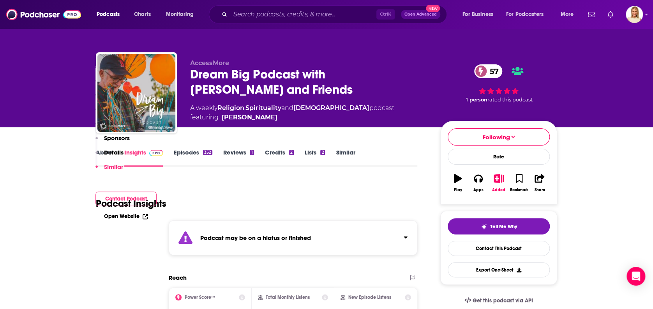
type input "https://www.podchaser.com/podcasts/cinematic-doctrine-828520"
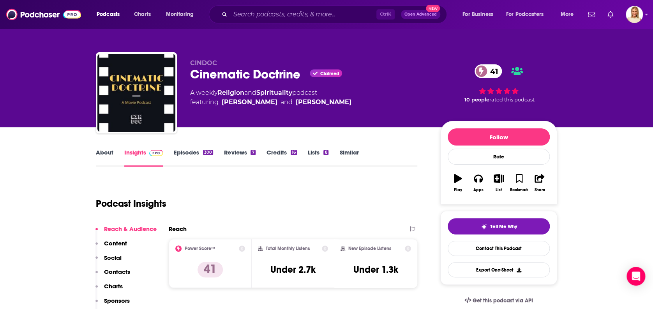
click at [104, 152] on link "About" at bounding box center [105, 158] width 18 height 18
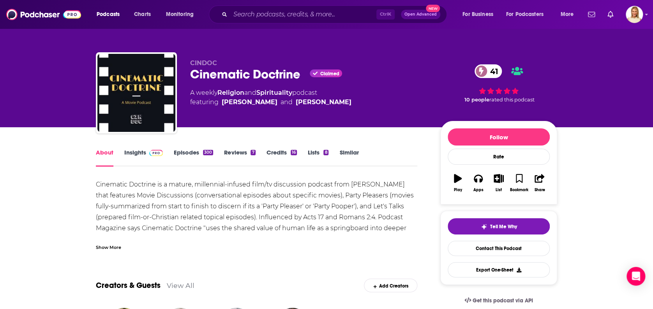
click at [112, 243] on div "Show More" at bounding box center [108, 246] width 25 height 7
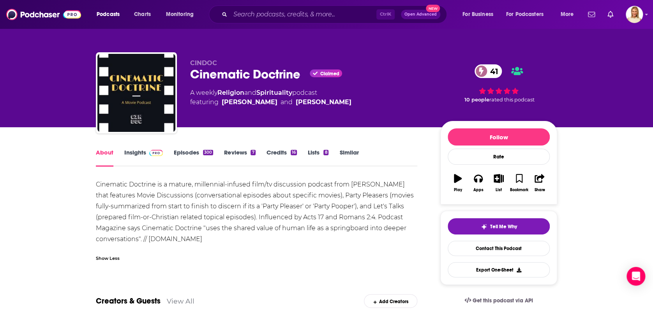
click at [196, 154] on link "Episodes 300" at bounding box center [193, 158] width 39 height 18
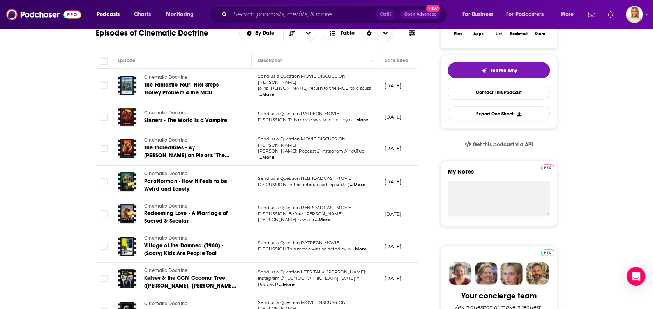
scroll to position [208, 0]
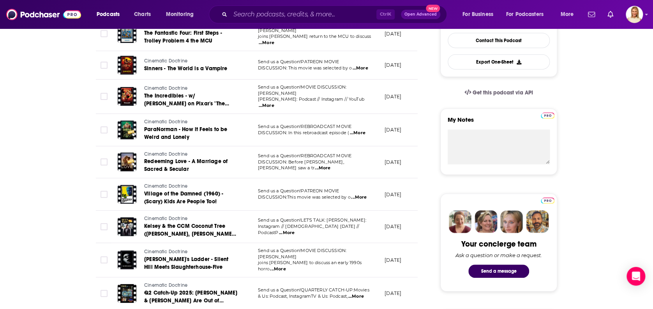
click at [286, 266] on span "...More" at bounding box center [278, 269] width 16 height 6
click at [295, 230] on span "...More" at bounding box center [287, 233] width 16 height 6
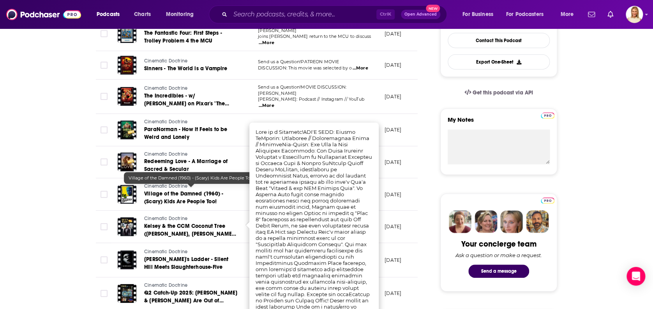
scroll to position [0, 0]
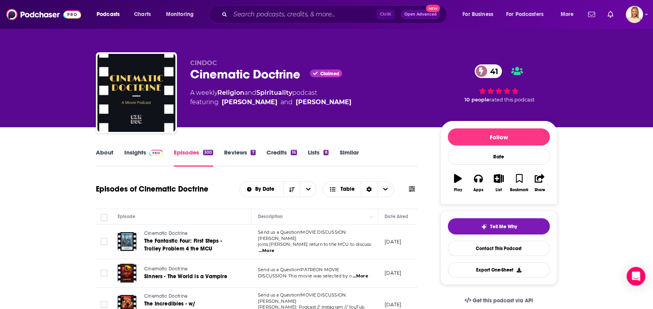
click at [110, 150] on link "About" at bounding box center [105, 158] width 18 height 18
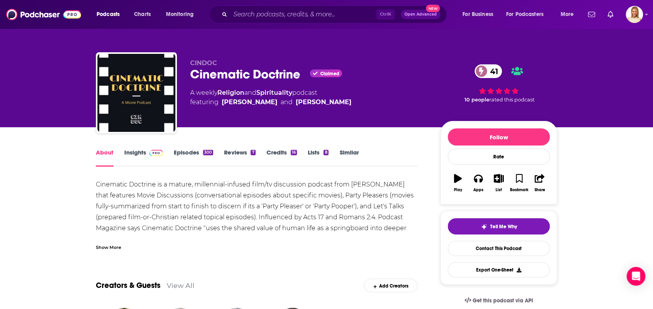
click at [118, 246] on div "Show More" at bounding box center [108, 246] width 25 height 7
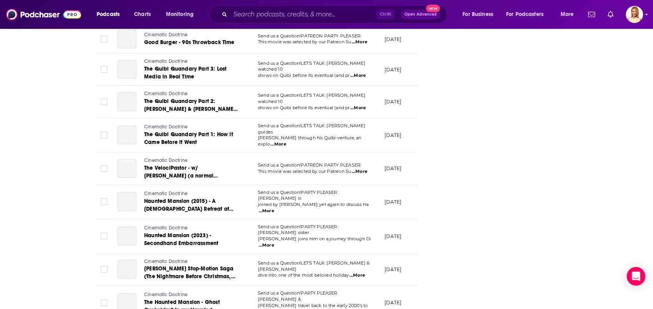
scroll to position [3150, 0]
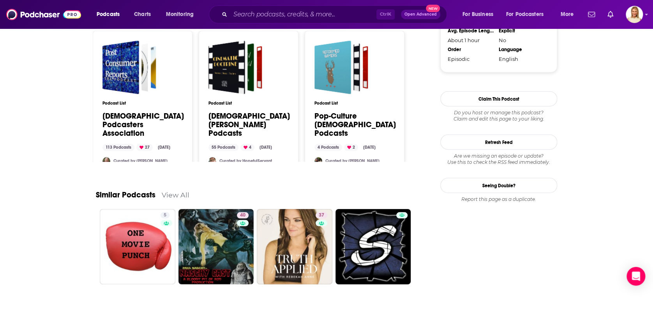
scroll to position [1026, 0]
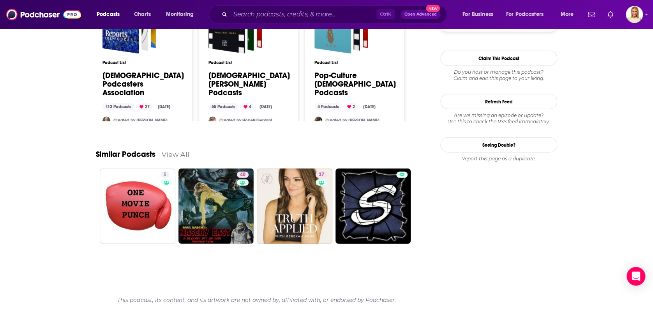
click at [179, 152] on link "View All" at bounding box center [176, 154] width 28 height 8
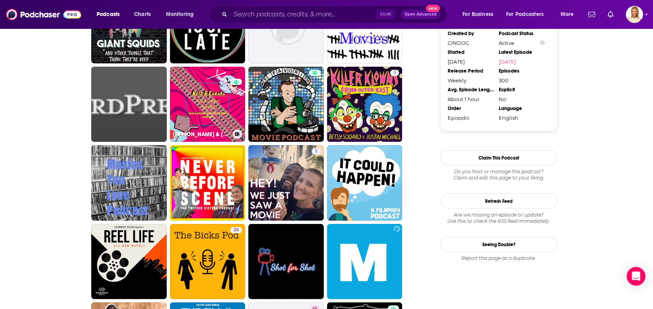
scroll to position [1031, 0]
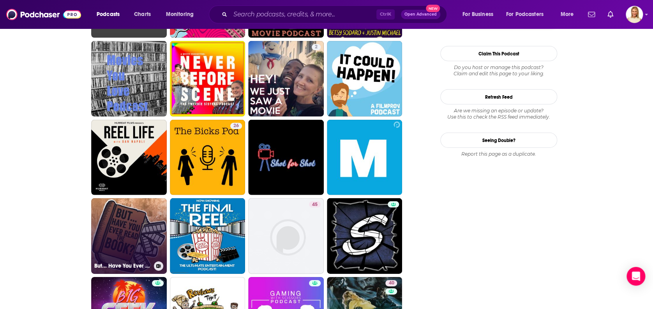
click at [125, 230] on link "But... Have You Ever Read The Book?" at bounding box center [129, 236] width 76 height 76
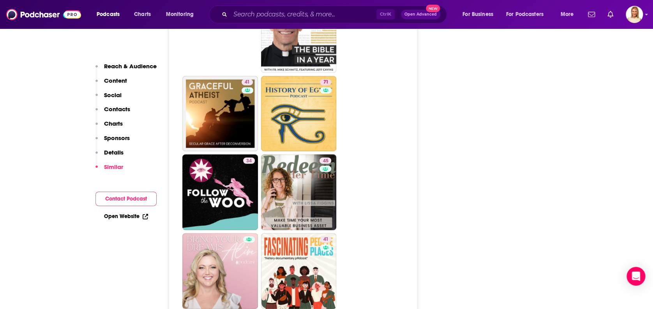
scroll to position [2443, 0]
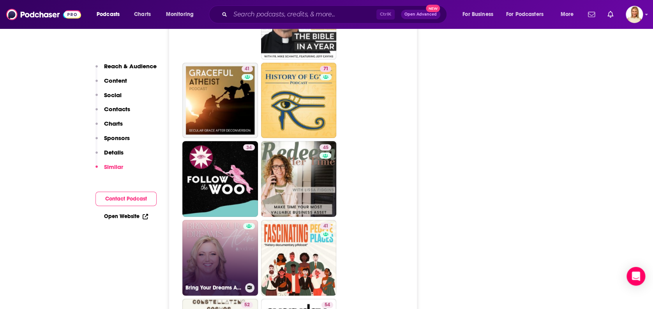
click at [241, 220] on link "Bring Your Dreams Alive Podcast" at bounding box center [220, 258] width 76 height 76
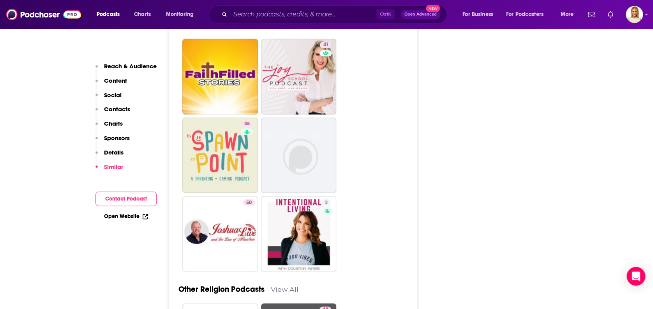
scroll to position [2287, 0]
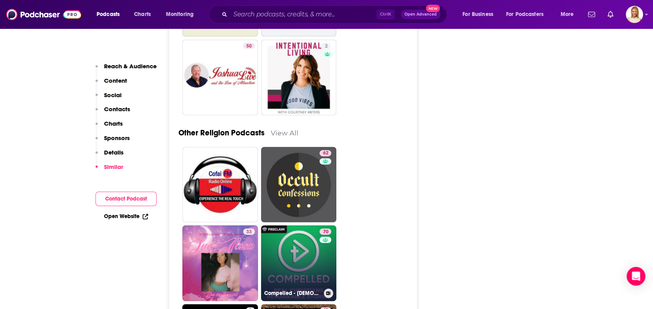
click at [313, 225] on link "70 Compelled - Christian Stories & Testimonies" at bounding box center [299, 263] width 76 height 76
type input "https://www.podchaser.com/podcasts/compelled-christian-stories-te-703212"
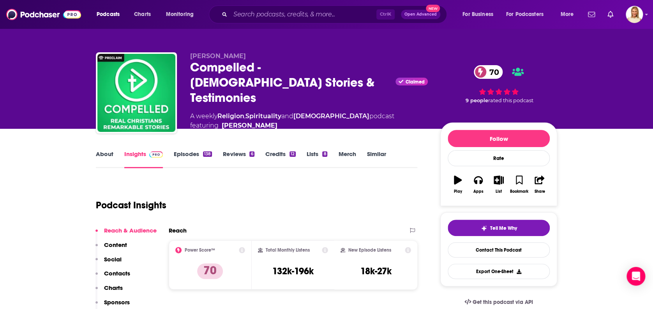
click at [103, 151] on link "About" at bounding box center [105, 159] width 18 height 18
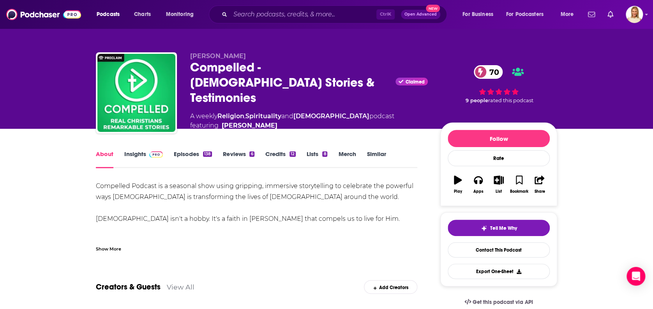
click at [194, 153] on link "Episodes 138" at bounding box center [193, 159] width 38 height 18
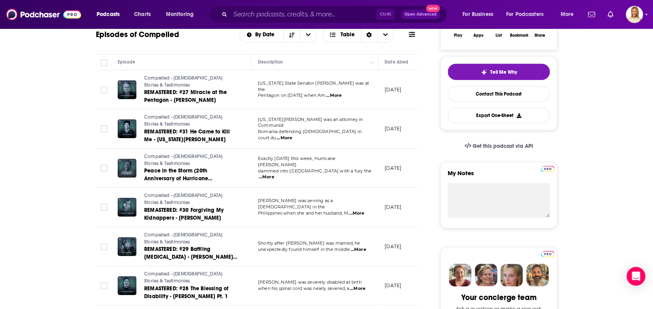
scroll to position [208, 0]
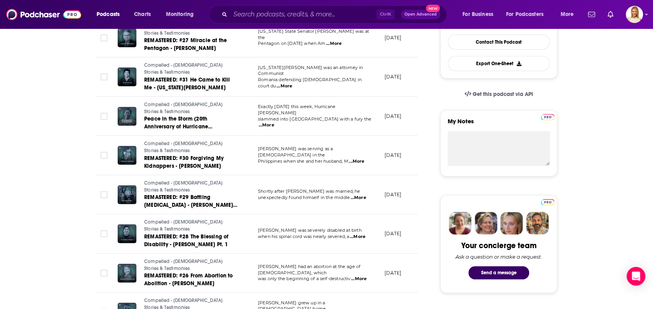
click at [364, 195] on span "...More" at bounding box center [358, 198] width 16 height 6
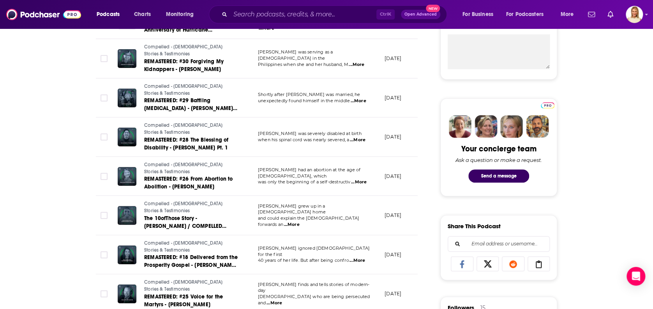
scroll to position [312, 0]
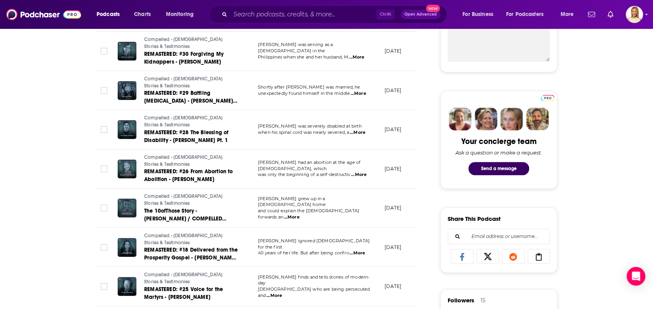
click at [299, 214] on span "...More" at bounding box center [292, 217] width 16 height 6
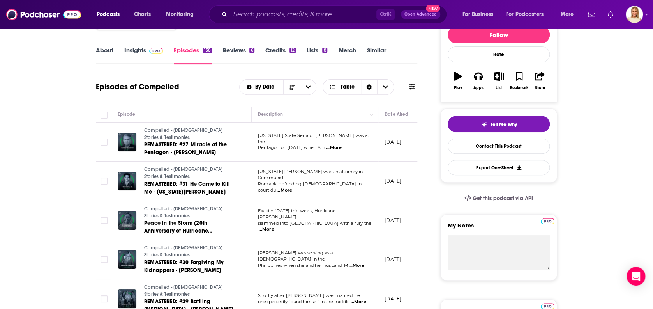
scroll to position [0, 0]
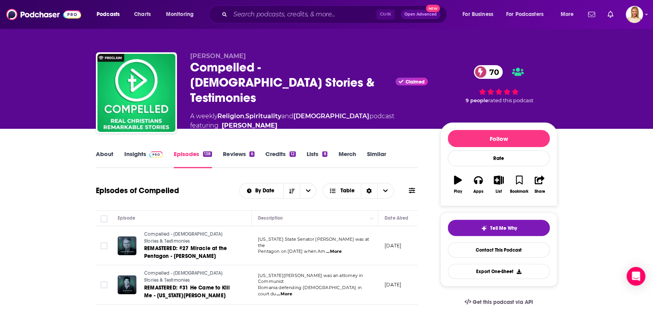
click at [106, 150] on link "About" at bounding box center [105, 159] width 18 height 18
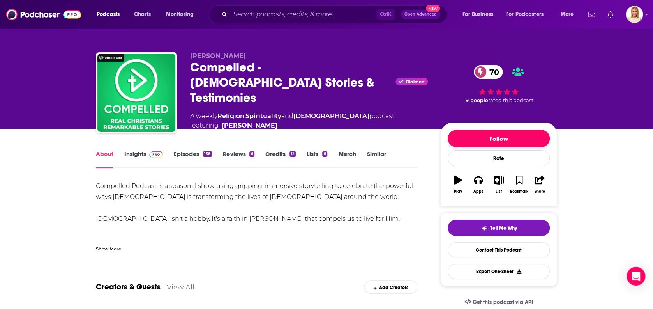
click at [501, 137] on button "Follow" at bounding box center [499, 138] width 102 height 17
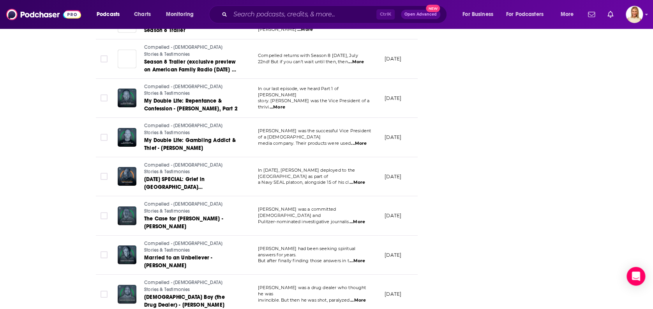
scroll to position [2902, 0]
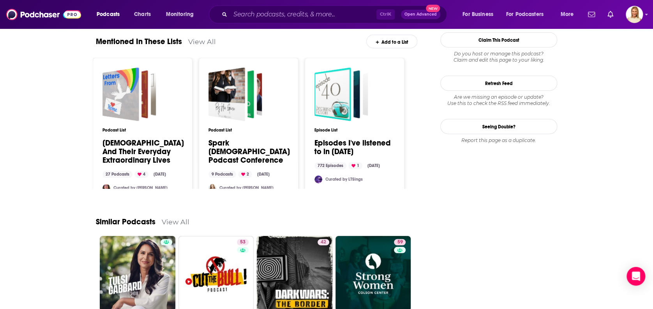
scroll to position [945, 0]
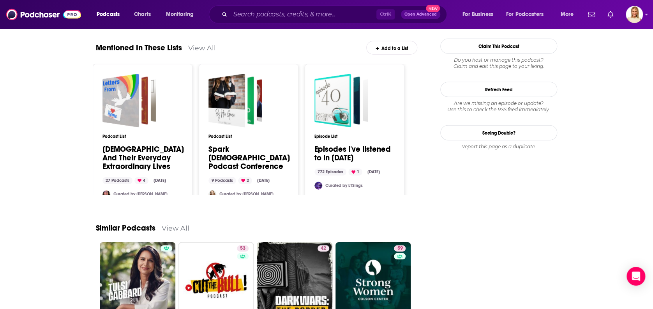
click at [171, 224] on link "View All" at bounding box center [176, 228] width 28 height 8
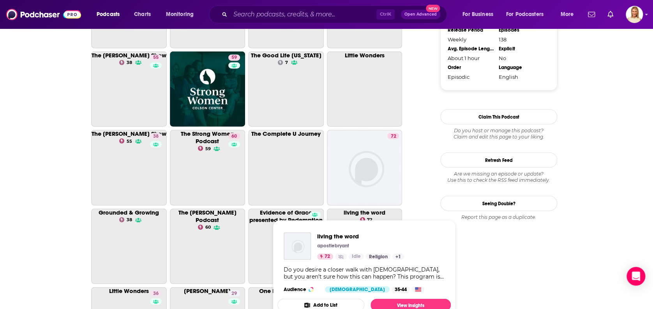
scroll to position [1031, 0]
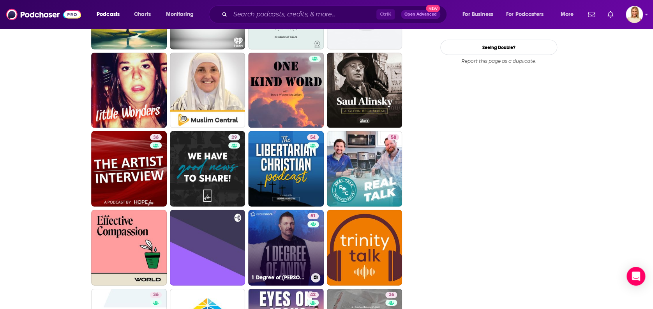
click at [309, 228] on div "51" at bounding box center [314, 243] width 13 height 60
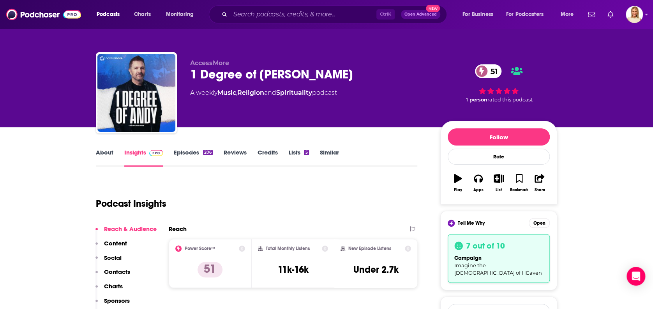
click at [103, 153] on link "About" at bounding box center [105, 158] width 18 height 18
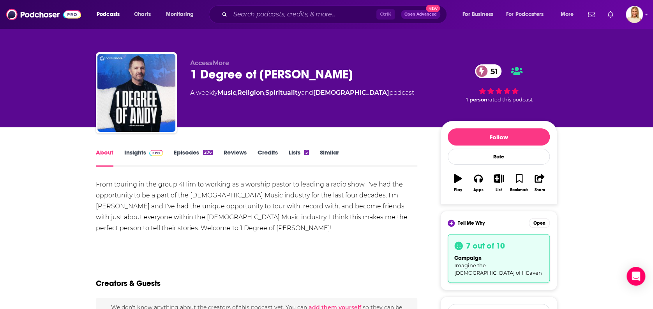
click at [193, 153] on link "Episodes 206" at bounding box center [193, 158] width 39 height 18
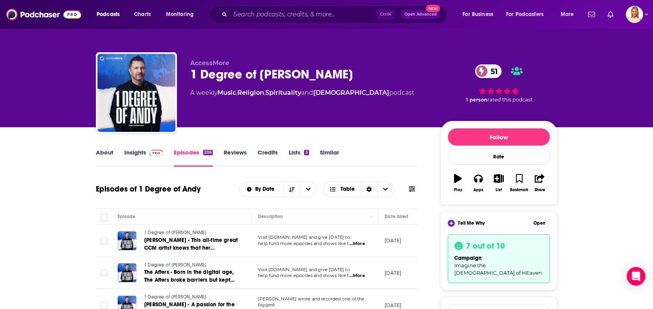
click at [359, 243] on span "...More" at bounding box center [357, 244] width 16 height 6
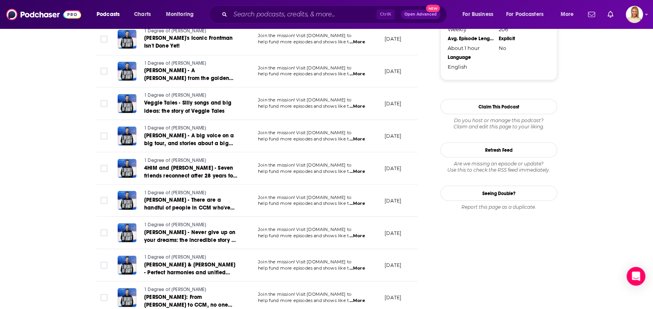
scroll to position [1091, 0]
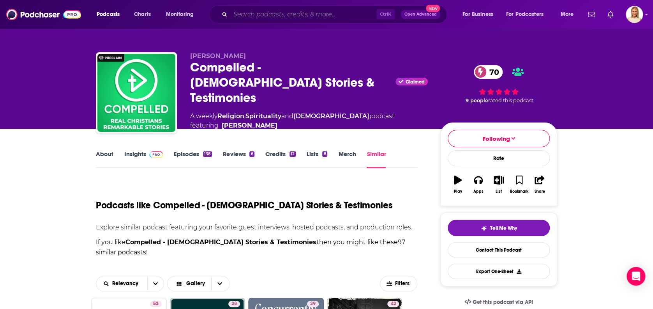
click at [248, 11] on input "Search podcasts, credits, & more..." at bounding box center [303, 14] width 146 height 12
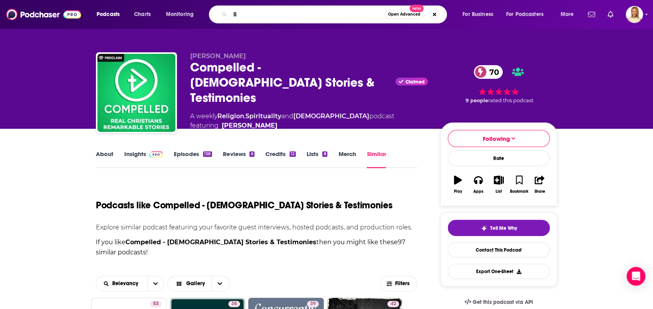
type input "l"
type input "faith in culture"
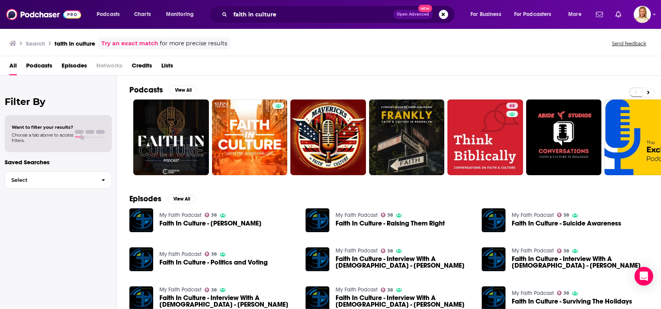
click at [42, 63] on span "Podcasts" at bounding box center [39, 67] width 26 height 16
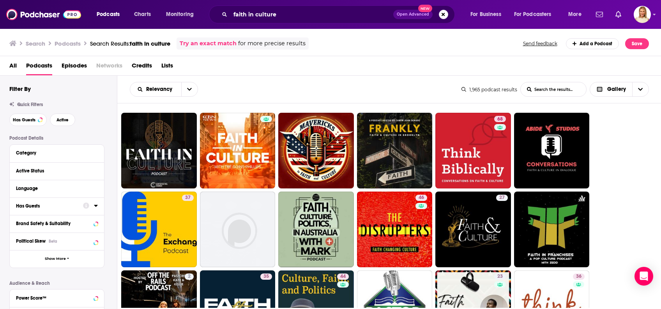
click at [50, 206] on div "Has Guests" at bounding box center [47, 205] width 62 height 5
click at [69, 217] on span "All" at bounding box center [52, 220] width 73 height 10
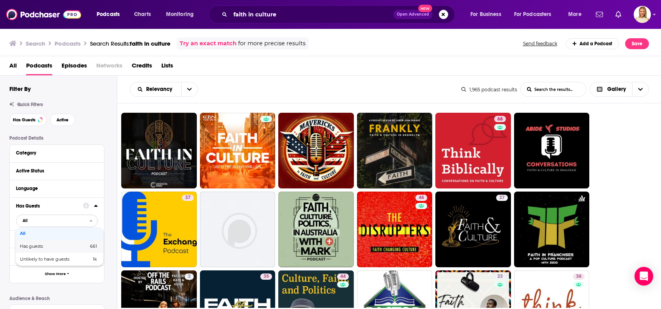
click at [53, 244] on div "Has guests 661" at bounding box center [59, 246] width 87 height 13
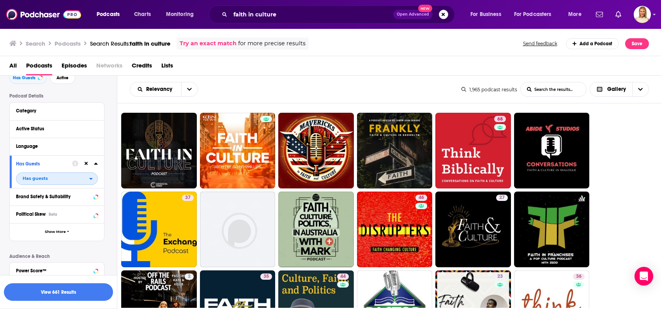
scroll to position [52, 0]
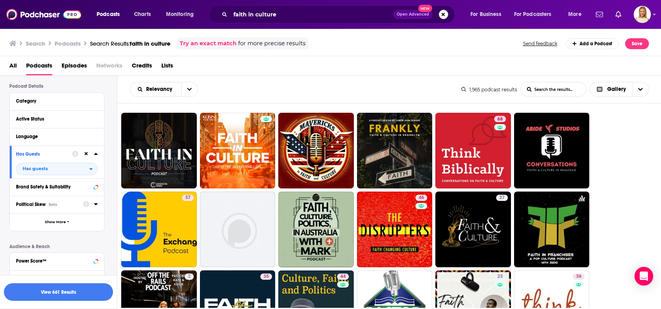
click at [75, 208] on button "Political Skew Beta" at bounding box center [49, 204] width 67 height 10
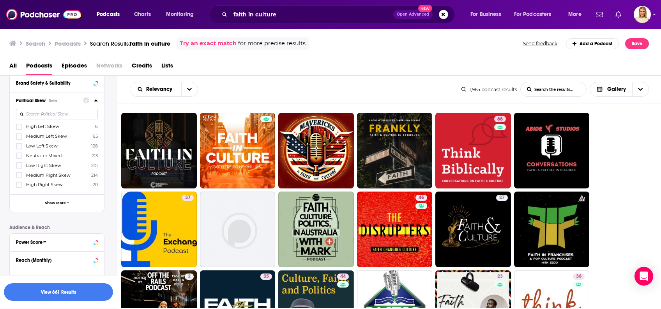
scroll to position [156, 0]
click at [20, 165] on icon at bounding box center [19, 165] width 5 height 4
click at [19, 186] on icon at bounding box center [19, 184] width 5 height 5
click at [20, 177] on label at bounding box center [19, 175] width 6 height 6
click at [65, 290] on button "View 196 Results" at bounding box center [58, 292] width 109 height 18
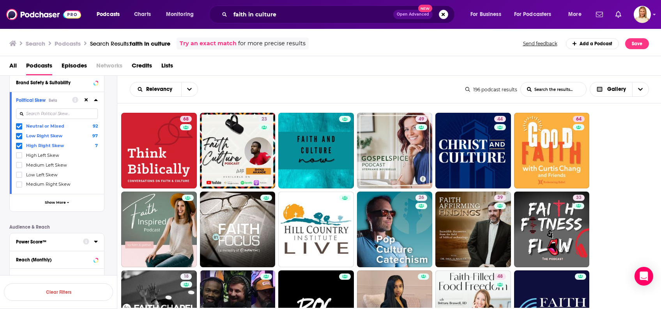
click at [78, 241] on div "Power Score™" at bounding box center [47, 241] width 62 height 5
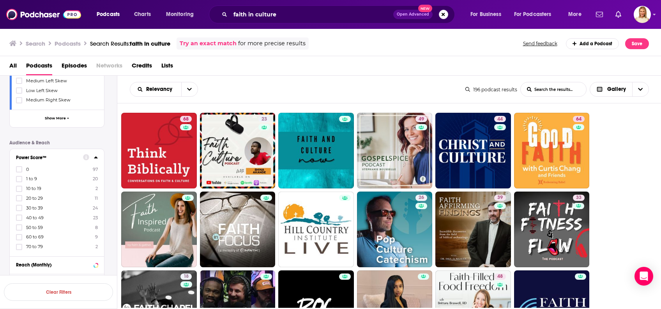
scroll to position [260, 0]
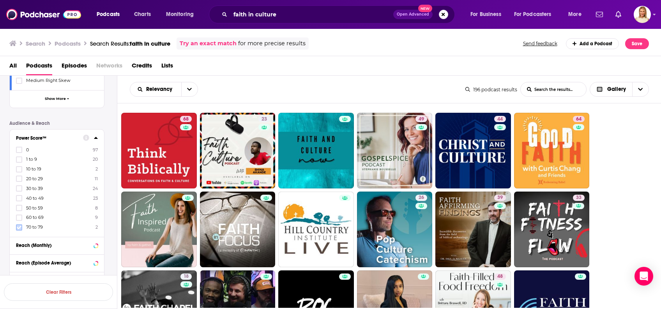
click at [20, 225] on icon at bounding box center [19, 227] width 5 height 4
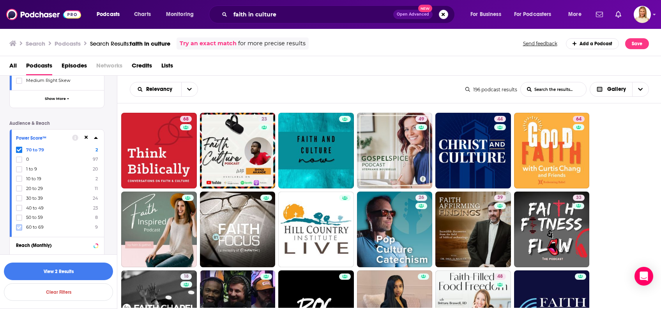
click at [19, 225] on icon at bounding box center [19, 227] width 5 height 5
click at [18, 216] on icon at bounding box center [19, 217] width 5 height 5
click at [19, 214] on label at bounding box center [19, 217] width 6 height 6
click at [19, 225] on icon at bounding box center [19, 227] width 5 height 4
click at [66, 271] on button "View 66 Results" at bounding box center [58, 271] width 109 height 18
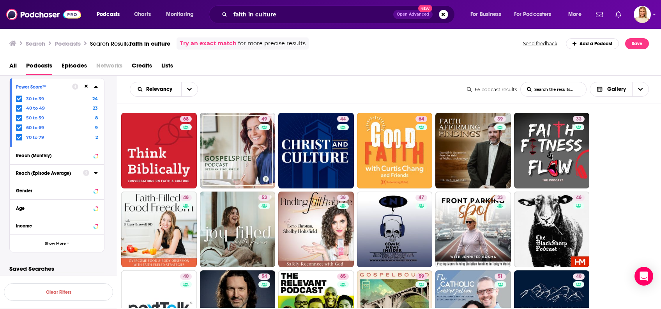
scroll to position [312, 0]
click at [73, 208] on div "Age" at bounding box center [47, 206] width 62 height 5
click at [22, 226] on label at bounding box center [19, 228] width 6 height 6
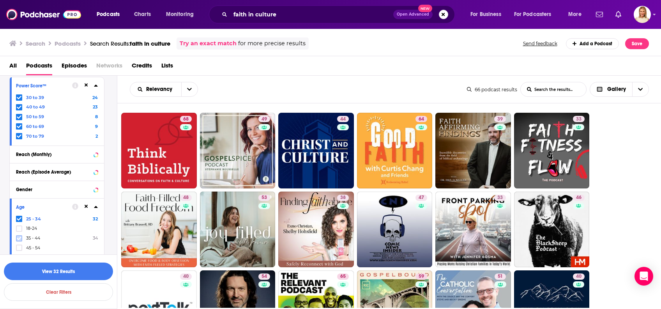
click at [20, 236] on icon at bounding box center [19, 238] width 5 height 5
click at [53, 271] on button "button" at bounding box center [58, 271] width 109 height 18
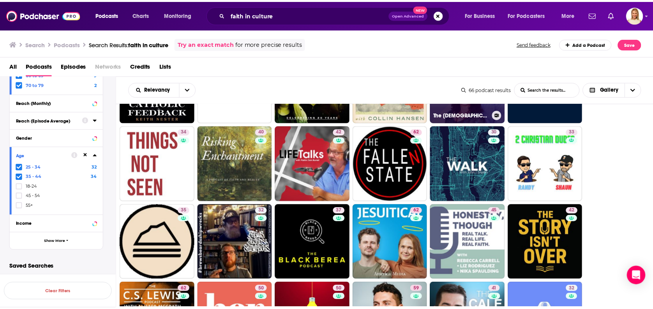
scroll to position [260, 0]
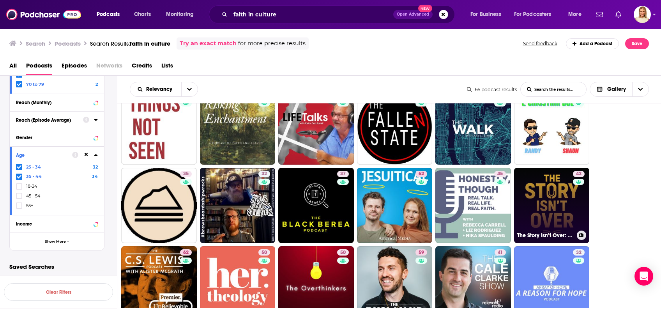
click at [559, 199] on link "42 The Story Isn’t Over: History from the Margins" at bounding box center [552, 206] width 76 height 76
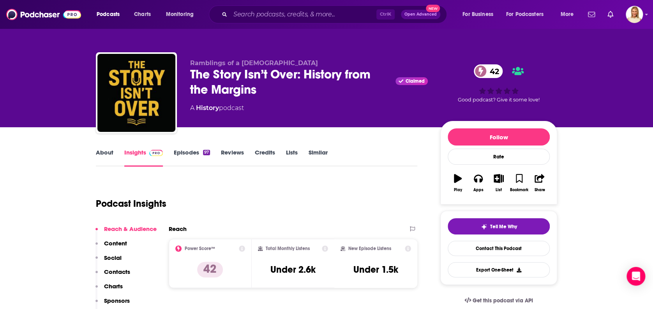
click at [96, 153] on link "About" at bounding box center [105, 158] width 18 height 18
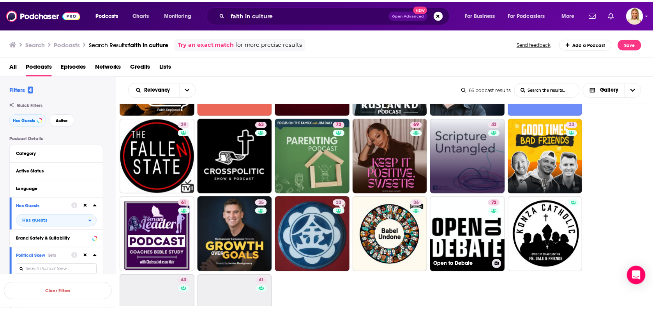
scroll to position [468, 0]
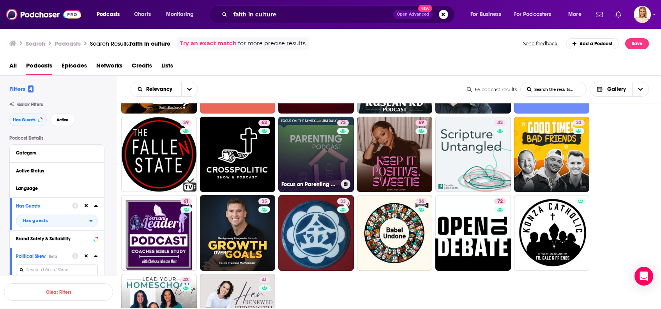
click at [330, 163] on link "73 Focus on Parenting Podcast" at bounding box center [316, 155] width 76 height 76
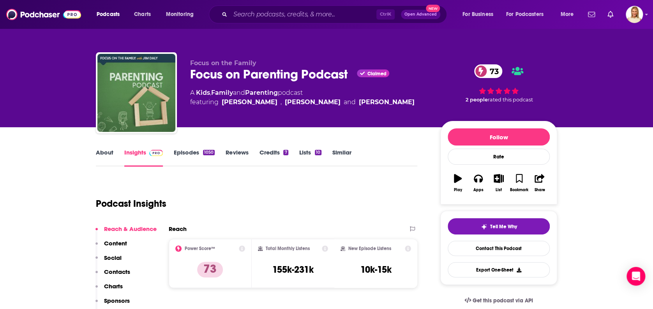
click at [99, 152] on link "About" at bounding box center [105, 158] width 18 height 18
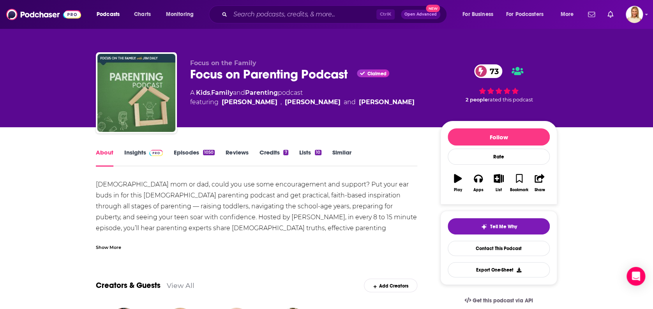
click at [111, 245] on div "Show More" at bounding box center [108, 246] width 25 height 7
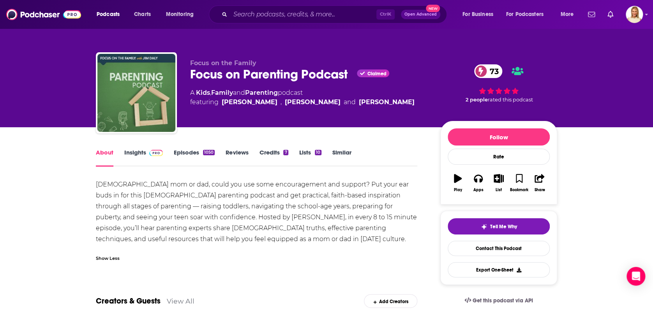
click at [194, 151] on link "Episodes 1050" at bounding box center [194, 158] width 41 height 18
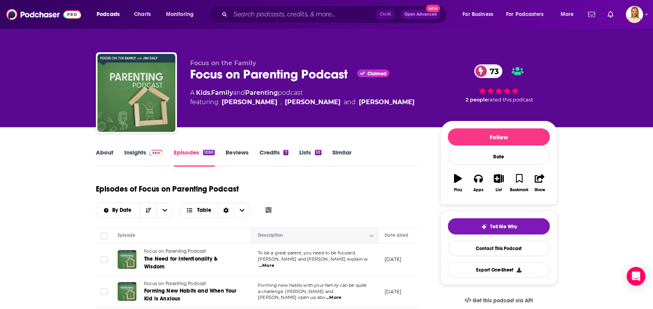
scroll to position [208, 0]
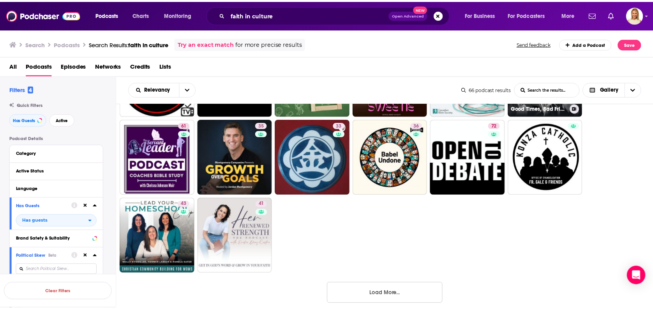
scroll to position [552, 0]
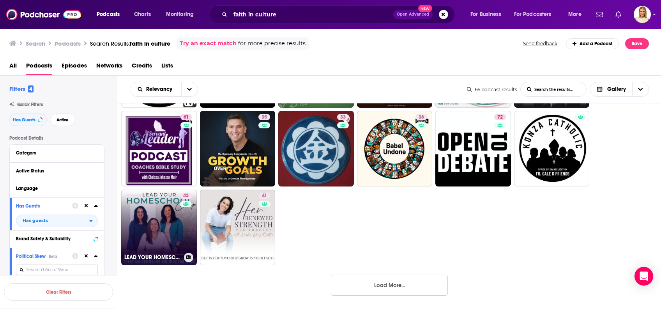
click at [159, 224] on link "43 LEAD YOUR HOMESCHOOL CO-OP | Community Building, Servant Leadership, Conflic…" at bounding box center [159, 227] width 76 height 76
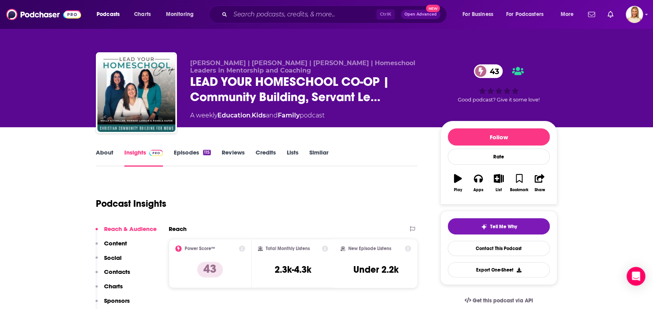
click at [99, 152] on link "About" at bounding box center [105, 158] width 18 height 18
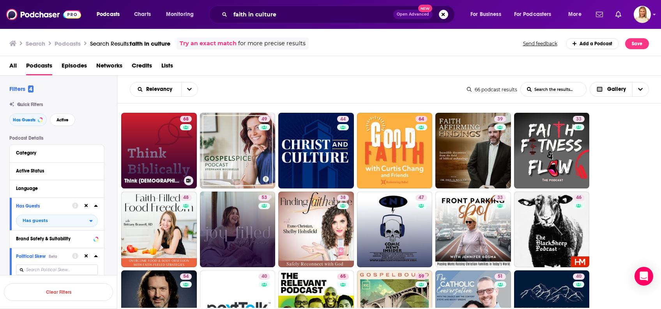
click at [149, 163] on link "68 Think Biblically: Conversations on Faith & Culture" at bounding box center [159, 151] width 76 height 76
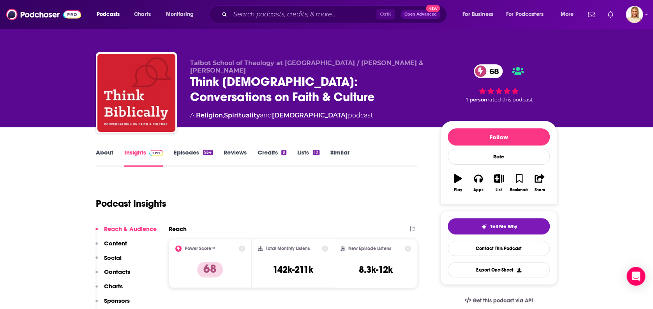
click at [106, 152] on link "About" at bounding box center [105, 158] width 18 height 18
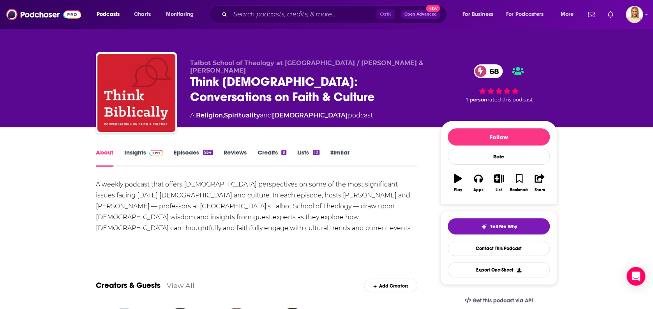
click at [137, 150] on link "Insights" at bounding box center [143, 158] width 39 height 18
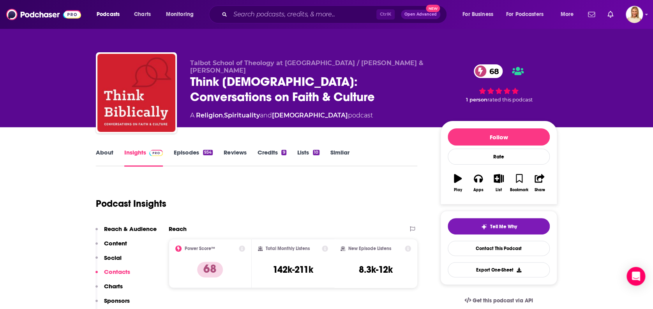
click at [107, 151] on link "About" at bounding box center [105, 158] width 18 height 18
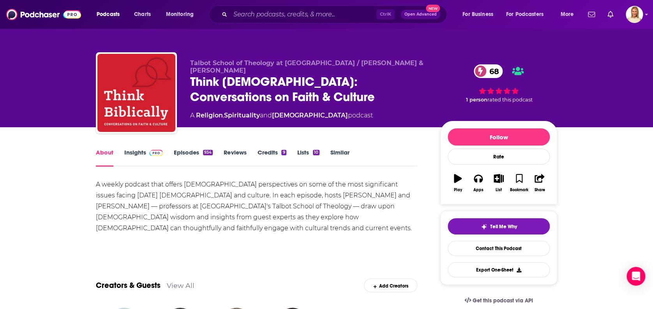
click at [134, 153] on link "Insights" at bounding box center [143, 158] width 39 height 18
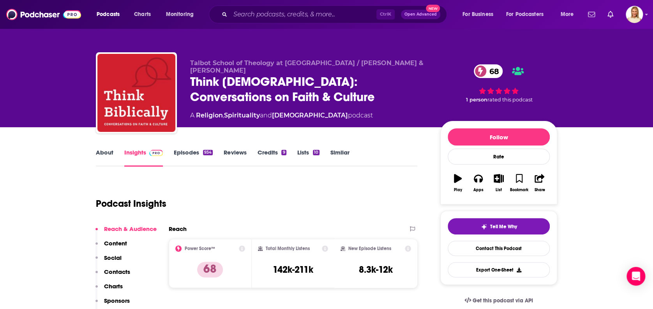
click at [190, 150] on link "Episodes 934" at bounding box center [193, 158] width 39 height 18
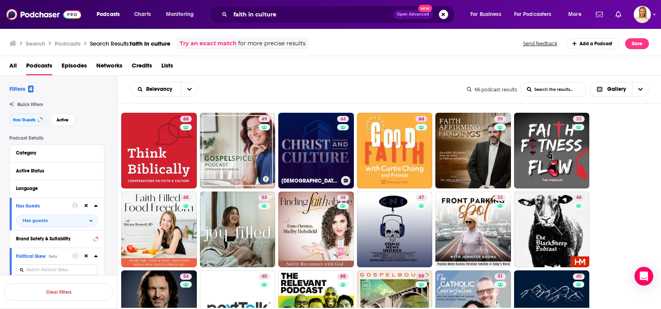
click at [333, 134] on link "44 Christ and Culture" at bounding box center [316, 151] width 76 height 76
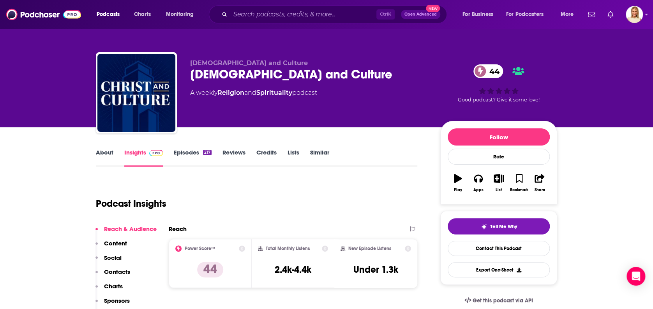
click at [109, 152] on link "About" at bounding box center [105, 158] width 18 height 18
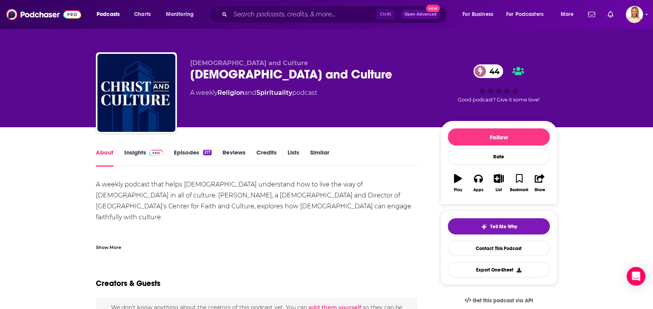
click at [110, 244] on div "Show More" at bounding box center [108, 246] width 25 height 7
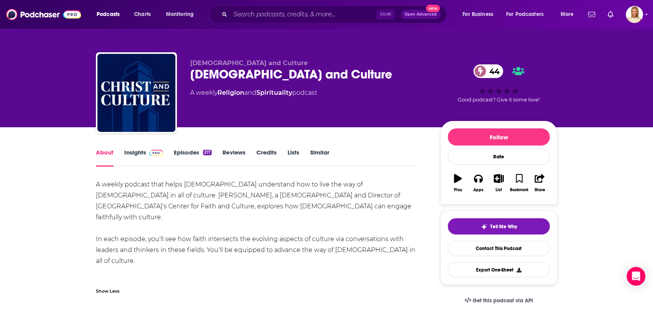
click at [197, 150] on link "Episodes 217" at bounding box center [193, 158] width 38 height 18
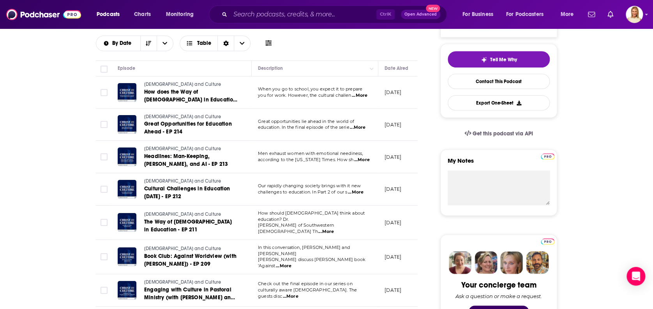
scroll to position [208, 0]
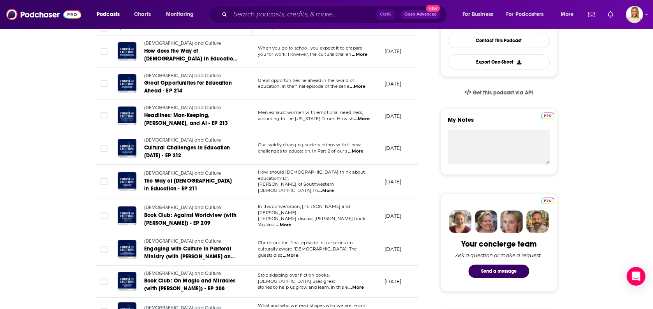
click at [357, 284] on span "...More" at bounding box center [356, 287] width 16 height 6
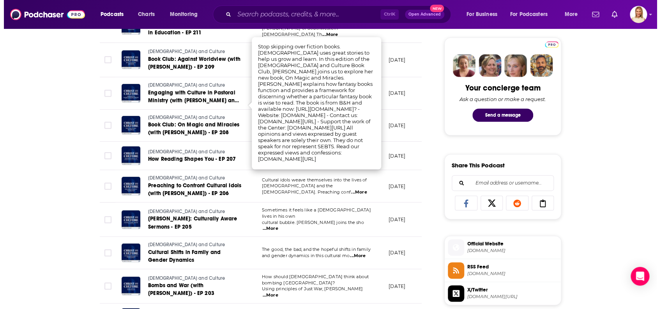
scroll to position [0, 0]
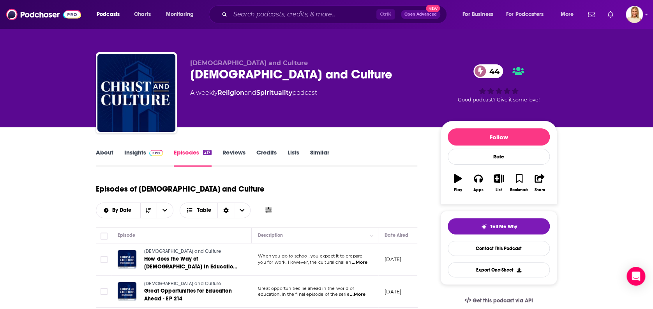
click at [140, 153] on link "Insights" at bounding box center [143, 158] width 39 height 18
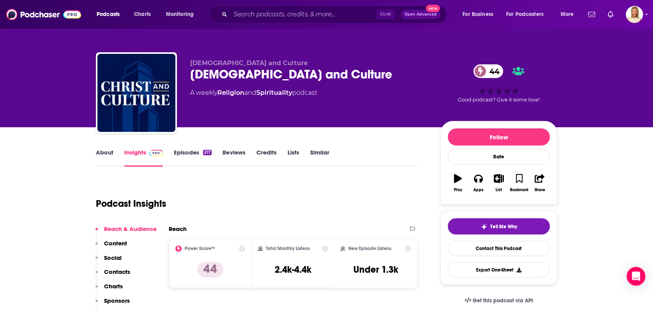
click at [108, 151] on link "About" at bounding box center [105, 158] width 18 height 18
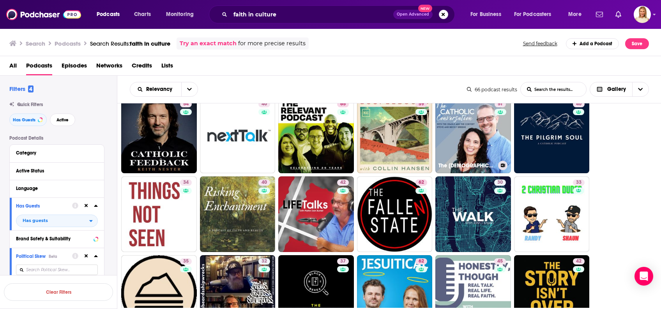
scroll to position [208, 0]
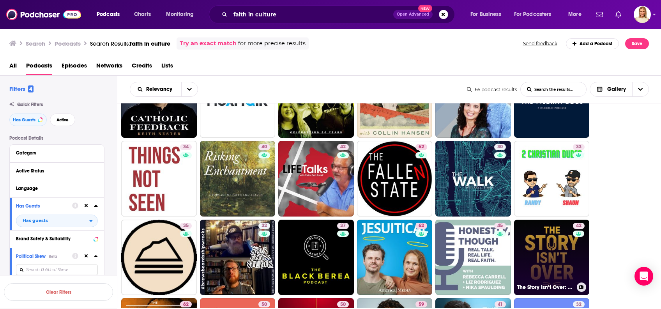
click at [564, 256] on link "42 The Story Isn’t Over: History from the Margins" at bounding box center [552, 257] width 76 height 76
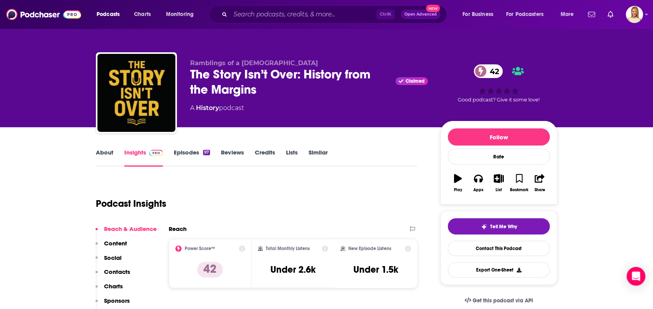
click at [103, 150] on link "About" at bounding box center [105, 158] width 18 height 18
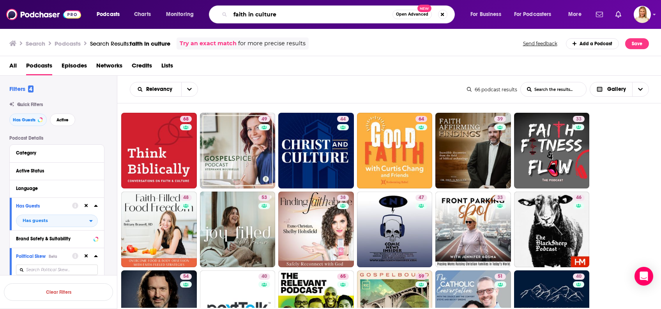
drag, startPoint x: 283, startPoint y: 11, endPoint x: 228, endPoint y: 16, distance: 55.2
click at [228, 16] on div "faith in culture Open Advanced New" at bounding box center [332, 14] width 246 height 18
type input "christian in television"
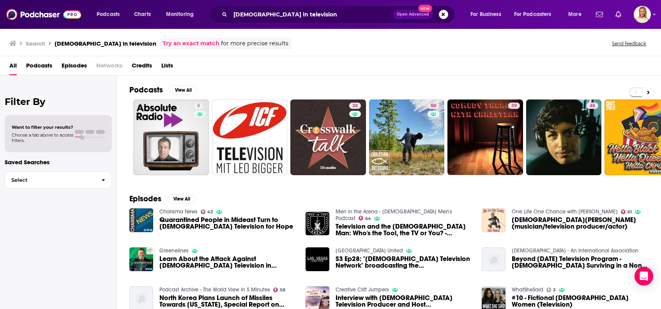
click at [40, 65] on span "Podcasts" at bounding box center [39, 67] width 26 height 16
